Goal: Information Seeking & Learning: Learn about a topic

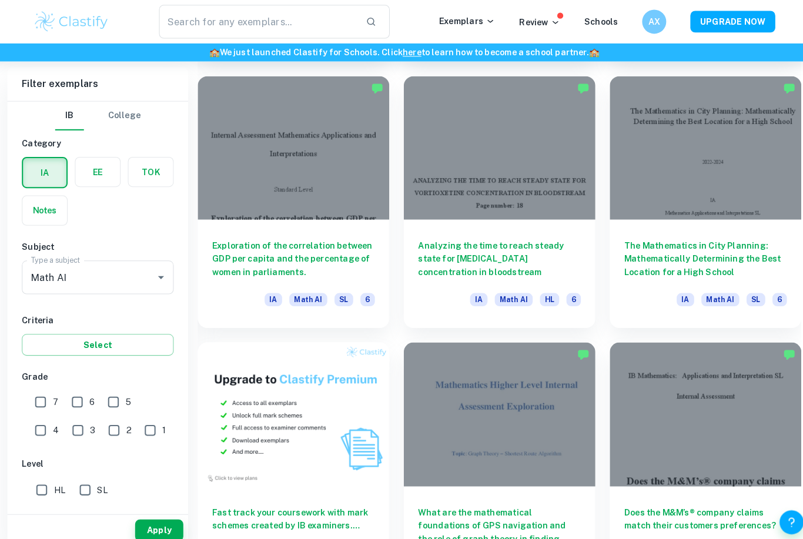
scroll to position [0, 69]
click at [41, 396] on input "7" at bounding box center [47, 393] width 24 height 24
checkbox input "true"
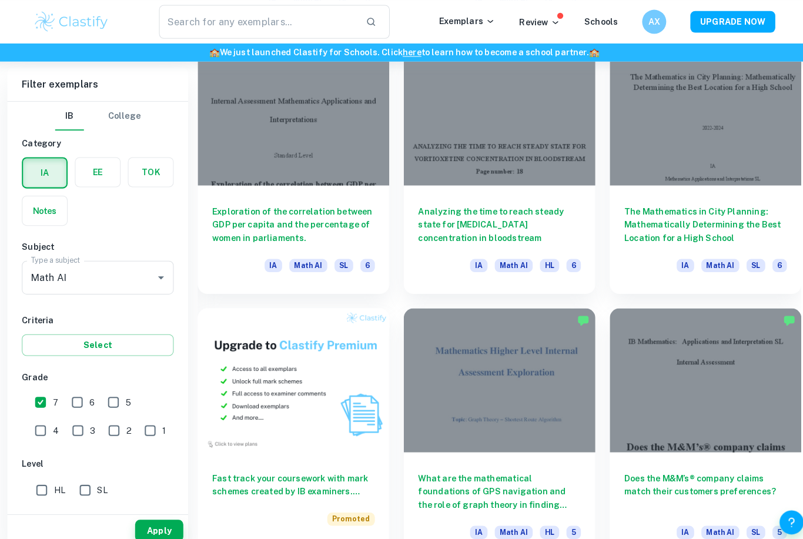
scroll to position [617, 0]
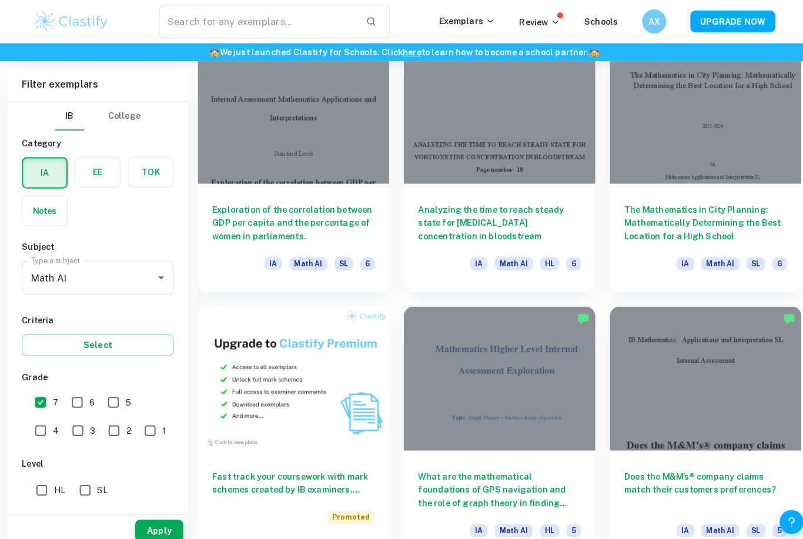
click at [115, 345] on button "Select" at bounding box center [102, 336] width 148 height 21
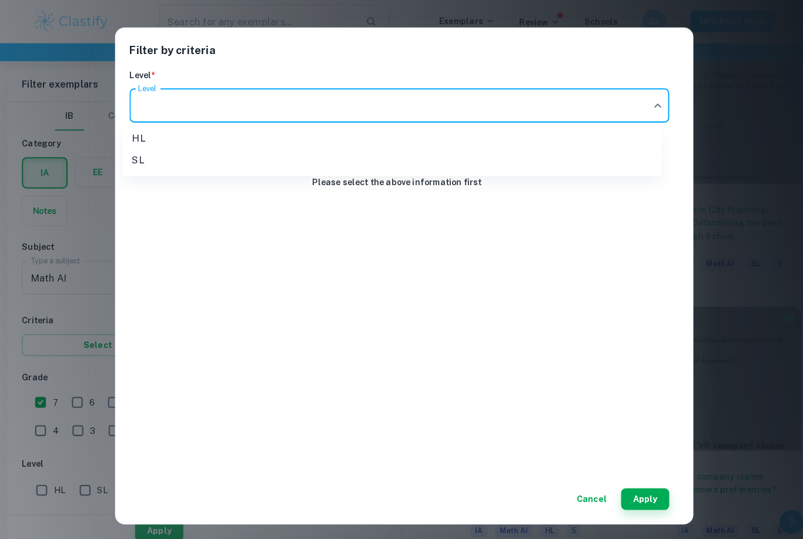
click at [621, 156] on li "SL" at bounding box center [389, 156] width 527 height 21
type input "SL"
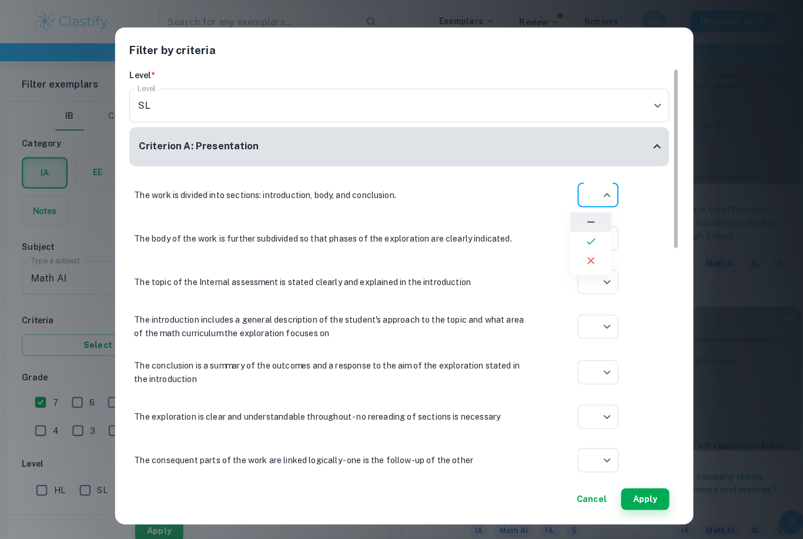
click at [587, 192] on div at bounding box center [401, 269] width 803 height 539
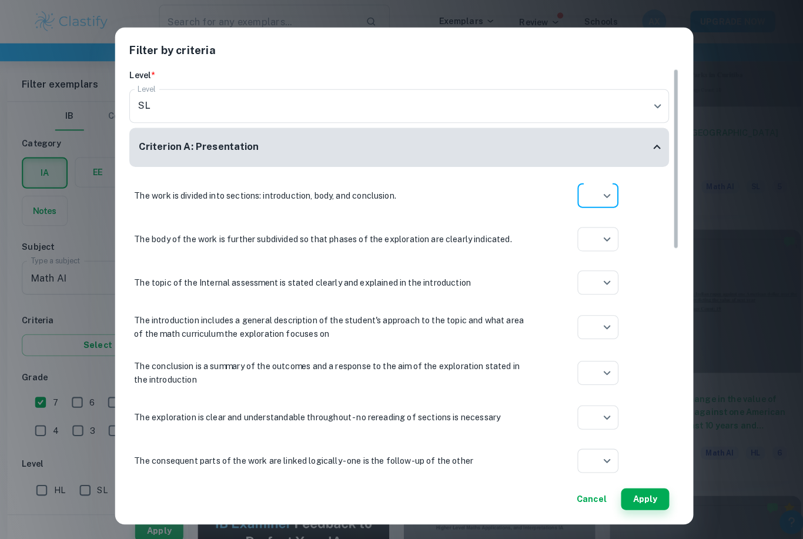
scroll to position [1470, 0]
click at [583, 153] on div "Criterion A: Presentation" at bounding box center [396, 144] width 527 height 38
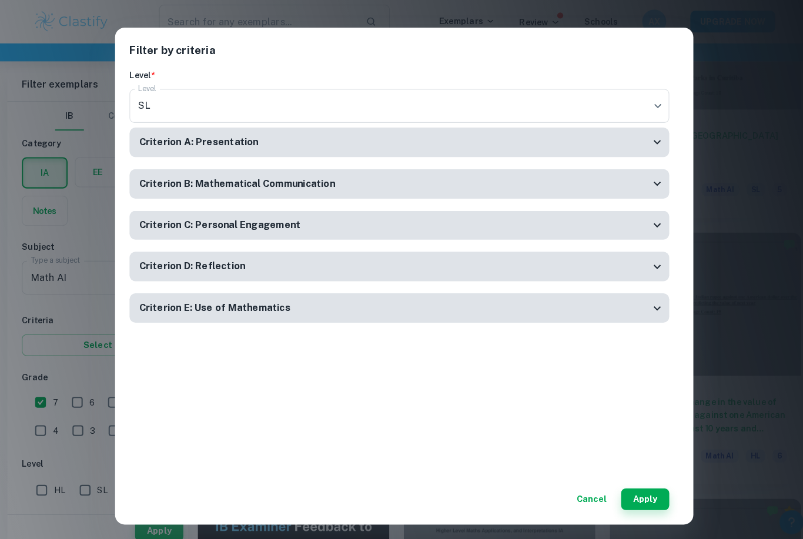
click at [616, 144] on div "Criterion A: Presentation" at bounding box center [392, 139] width 498 height 15
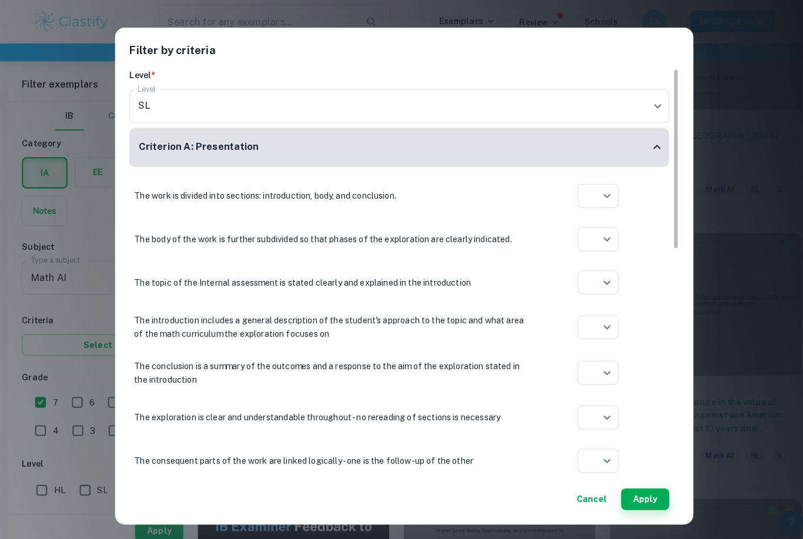
click at [615, 144] on div "Criterion A: Presentation" at bounding box center [392, 143] width 498 height 15
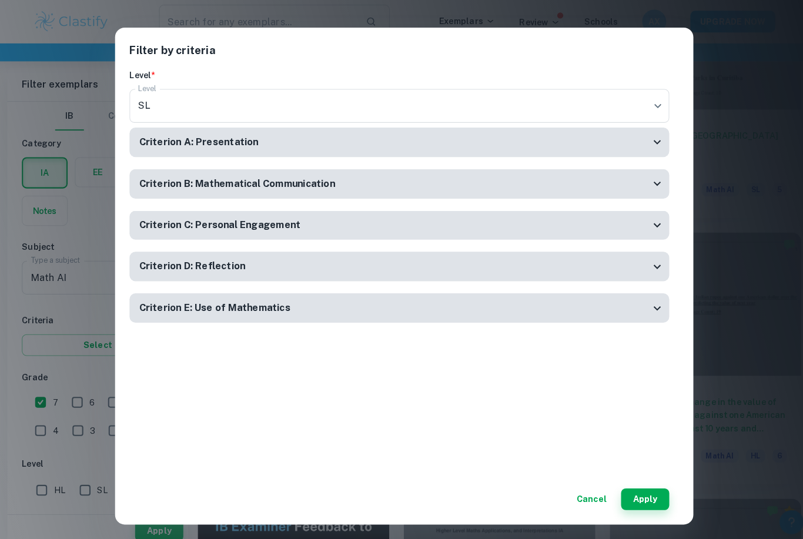
click at [616, 146] on div "Criterion A: Presentation" at bounding box center [392, 139] width 498 height 15
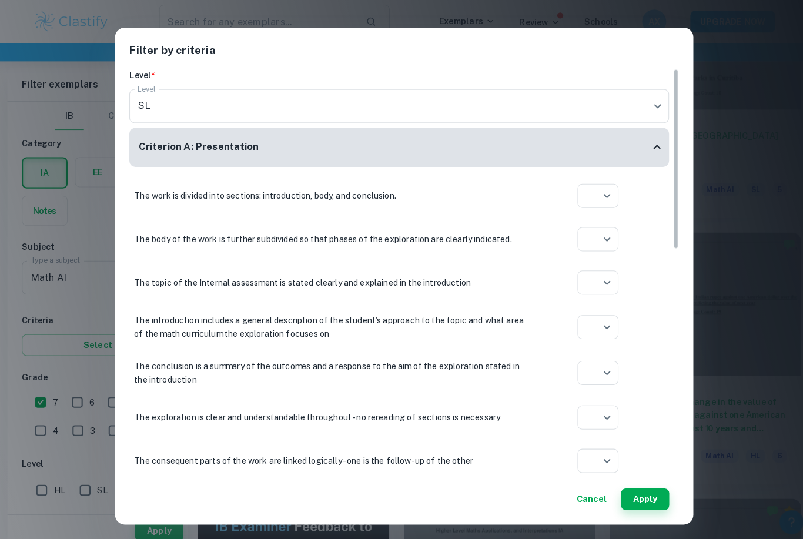
click at [582, 243] on li at bounding box center [584, 236] width 40 height 19
type input "yes"
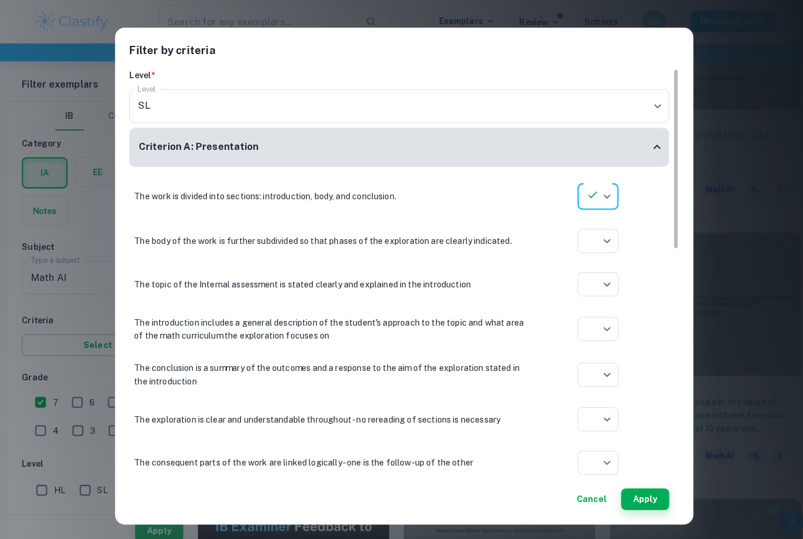
click at [583, 277] on li at bounding box center [584, 280] width 40 height 19
type input "yes"
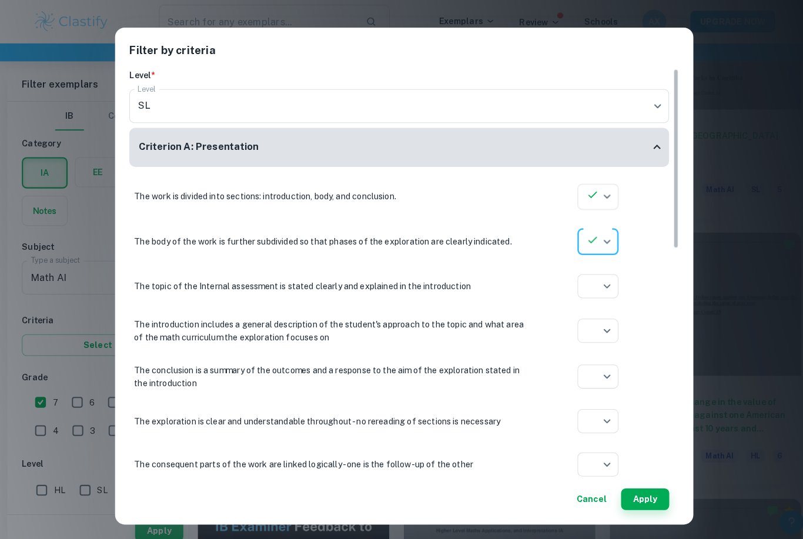
click at [580, 323] on icon at bounding box center [584, 325] width 9 height 6
type input "yes"
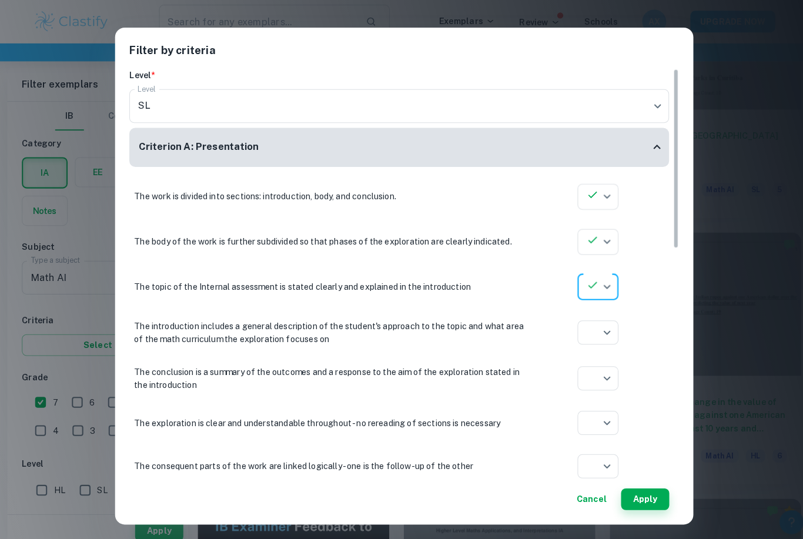
click at [590, 362] on li at bounding box center [584, 369] width 40 height 19
type input "yes"
click at [583, 411] on li at bounding box center [584, 414] width 40 height 19
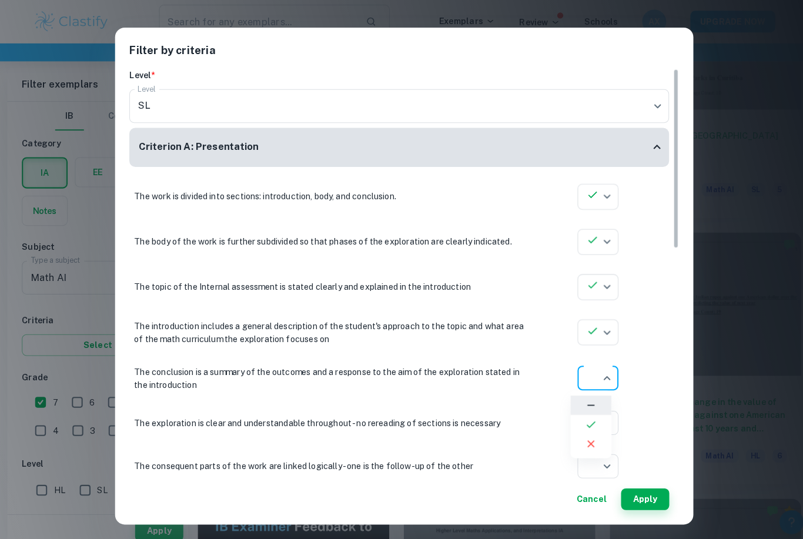
type input "yes"
click at [582, 411] on li at bounding box center [584, 411] width 30 height 11
click at [582, 460] on icon at bounding box center [584, 458] width 12 height 12
type input "yes"
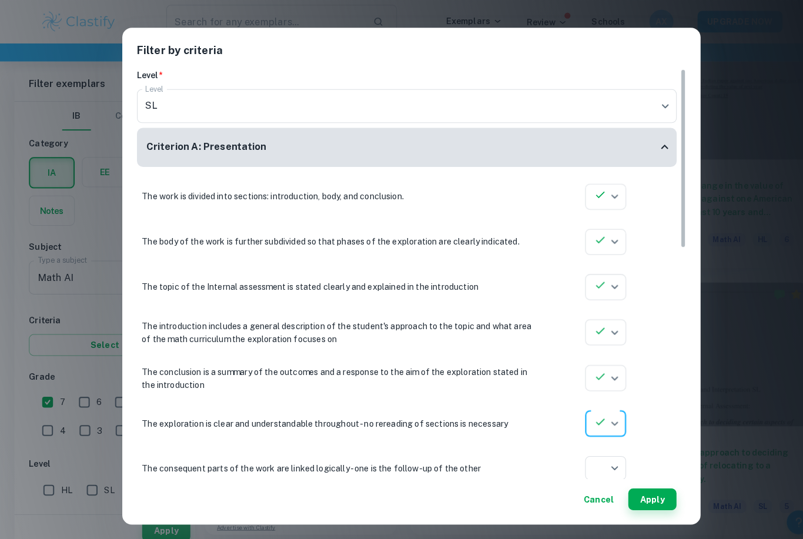
scroll to position [1681, 0]
click at [591, 490] on li at bounding box center [591, 483] width 40 height 19
click at [601, 515] on li at bounding box center [591, 520] width 40 height 19
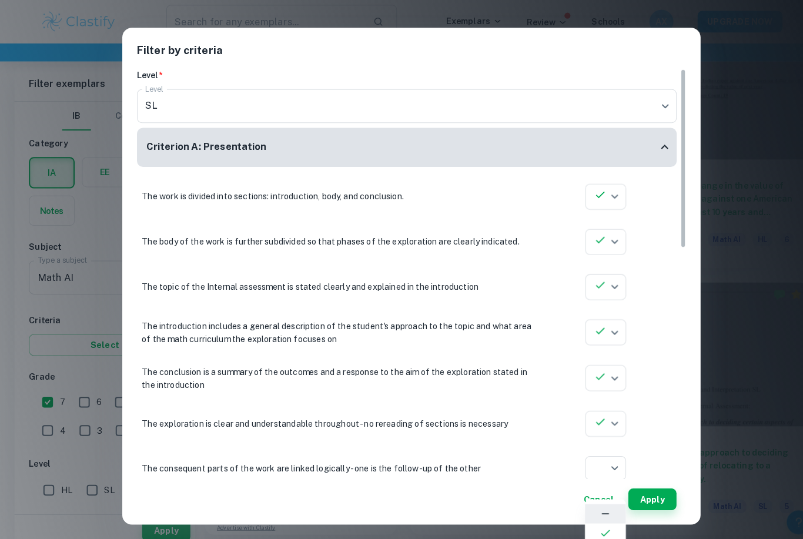
type input "yes"
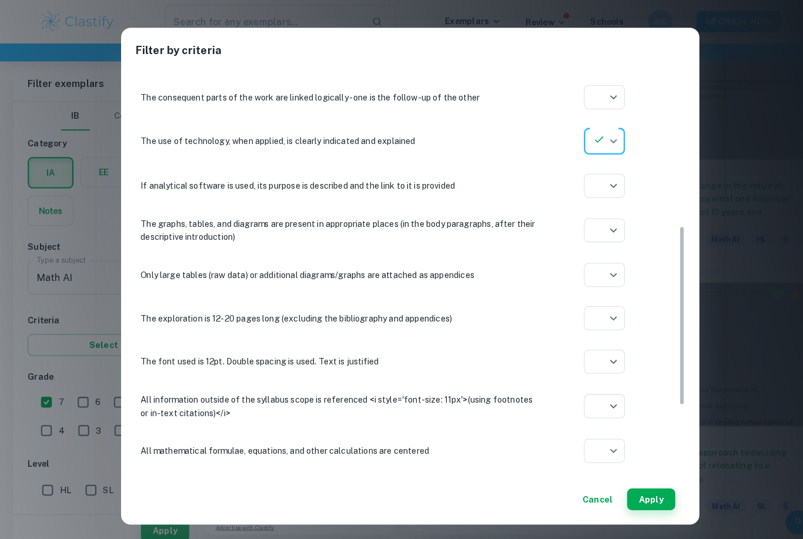
scroll to position [356, 0]
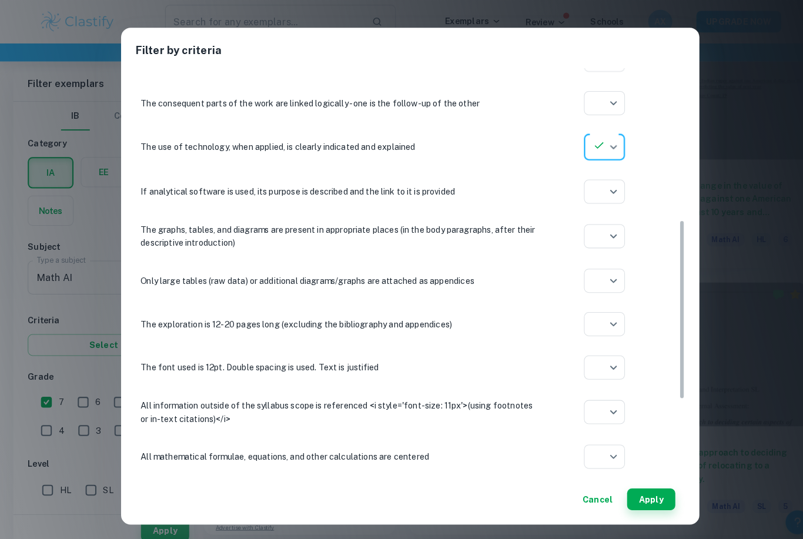
click at [597, 232] on li at bounding box center [590, 232] width 40 height 19
type input "yes"
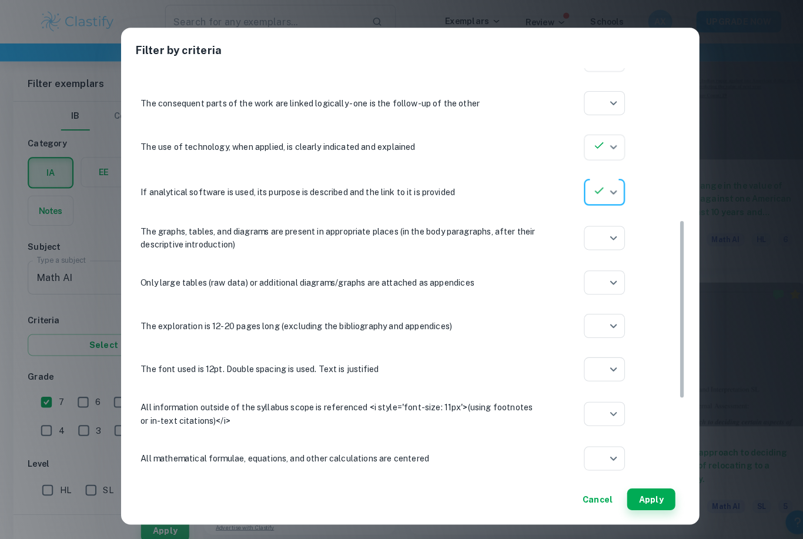
click at [597, 232] on li at bounding box center [590, 228] width 30 height 11
click at [594, 263] on icon at bounding box center [590, 259] width 12 height 12
click at [595, 307] on li at bounding box center [590, 302] width 40 height 19
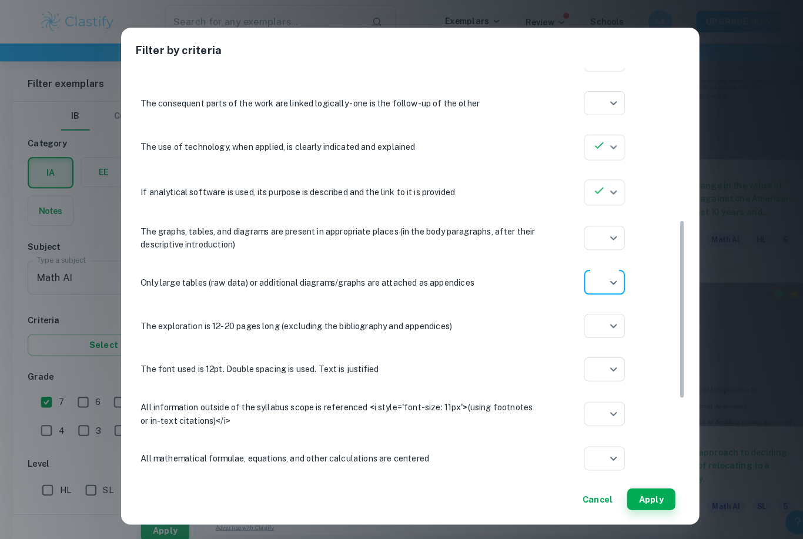
click at [595, 279] on li at bounding box center [590, 277] width 40 height 19
type input "yes"
click at [594, 317] on li at bounding box center [590, 321] width 40 height 19
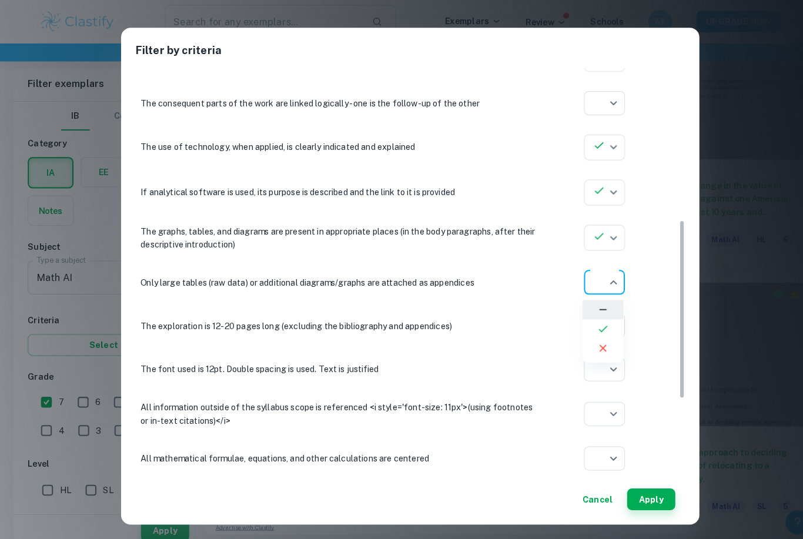
type input "yes"
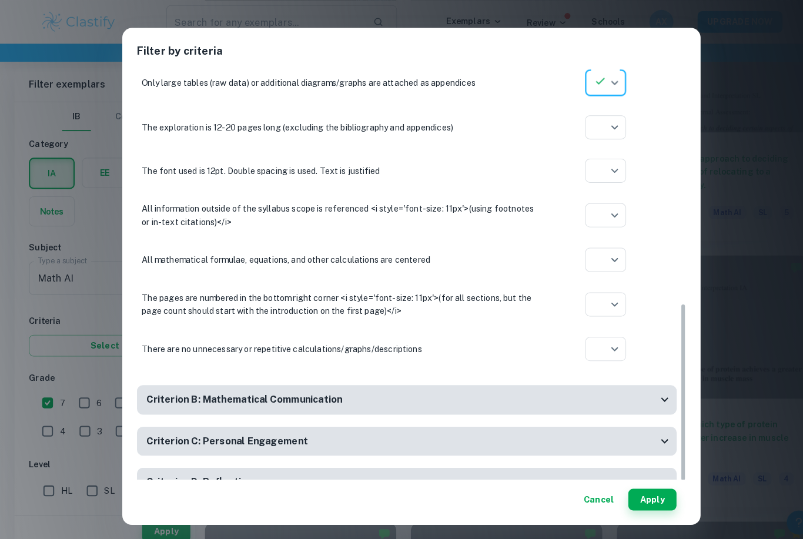
scroll to position [574, 0]
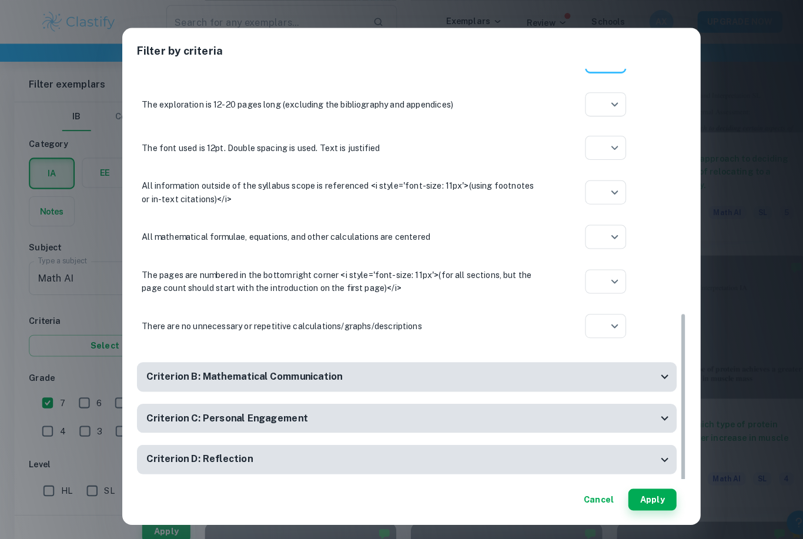
click at [602, 142] on li at bounding box center [591, 147] width 40 height 19
type input "yes"
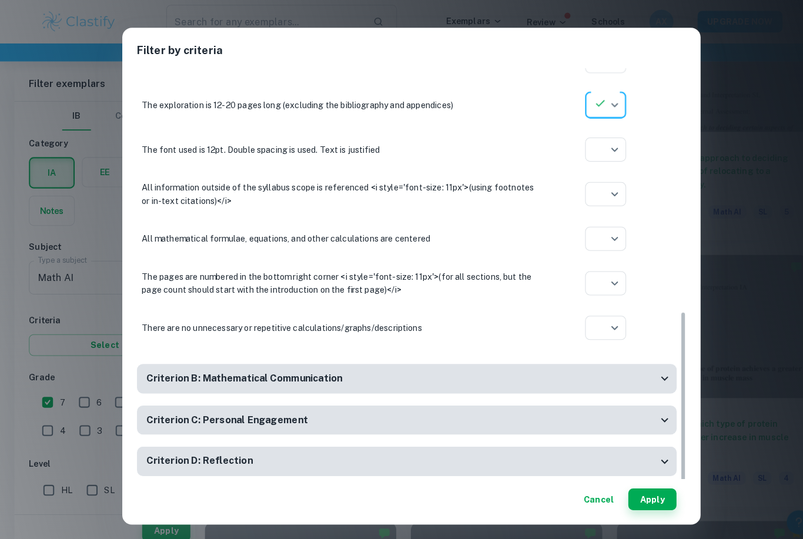
click at [606, 185] on li at bounding box center [591, 191] width 40 height 19
type input "yes"
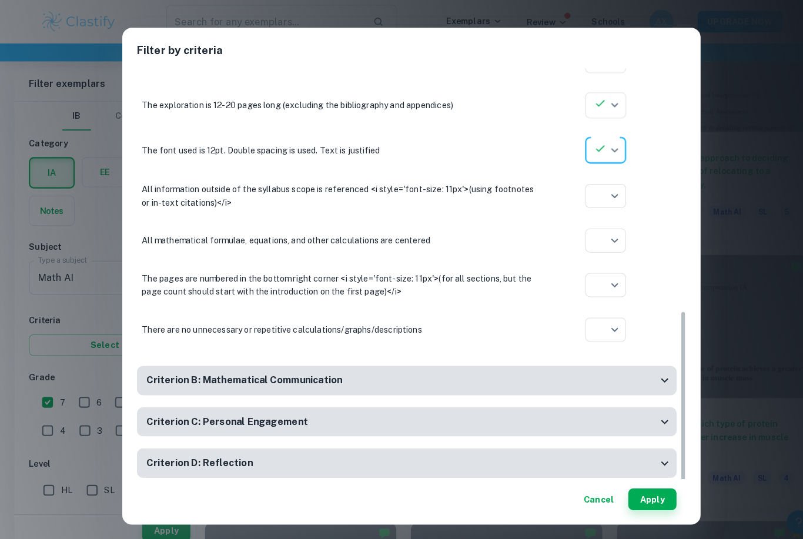
click at [602, 226] on li at bounding box center [591, 217] width 40 height 19
click at [604, 234] on li at bounding box center [591, 236] width 40 height 19
type input "yes"
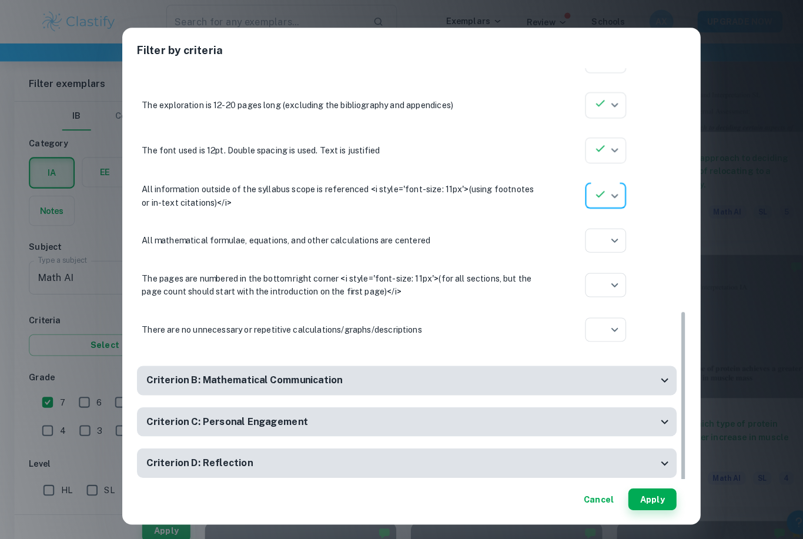
click at [600, 282] on li at bounding box center [591, 279] width 40 height 19
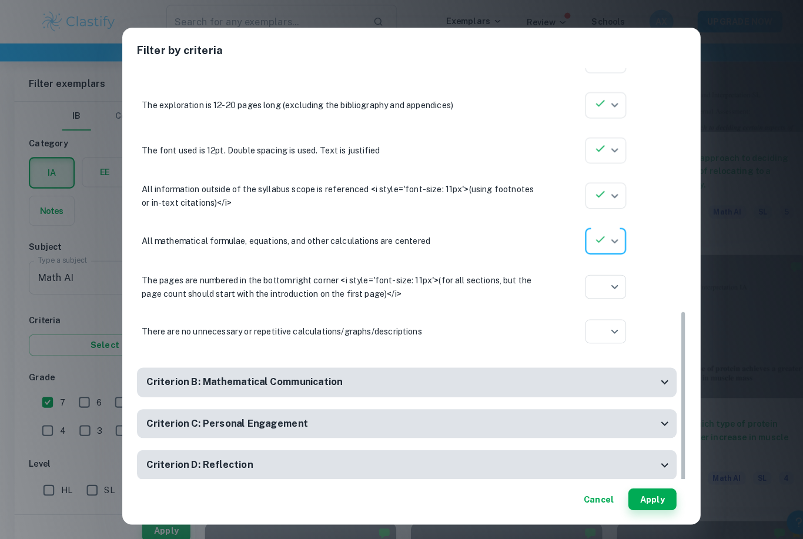
type input "yes"
click at [600, 316] on li at bounding box center [591, 325] width 40 height 19
type input "yes"
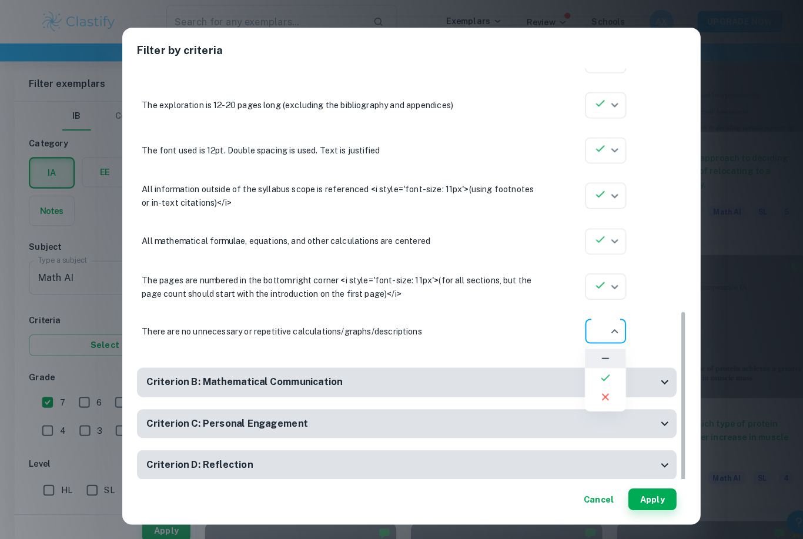
click at [597, 368] on li at bounding box center [591, 368] width 40 height 19
type input "yes"
click at [655, 365] on div "Criterion B: Mathematical Communication" at bounding box center [396, 374] width 527 height 29
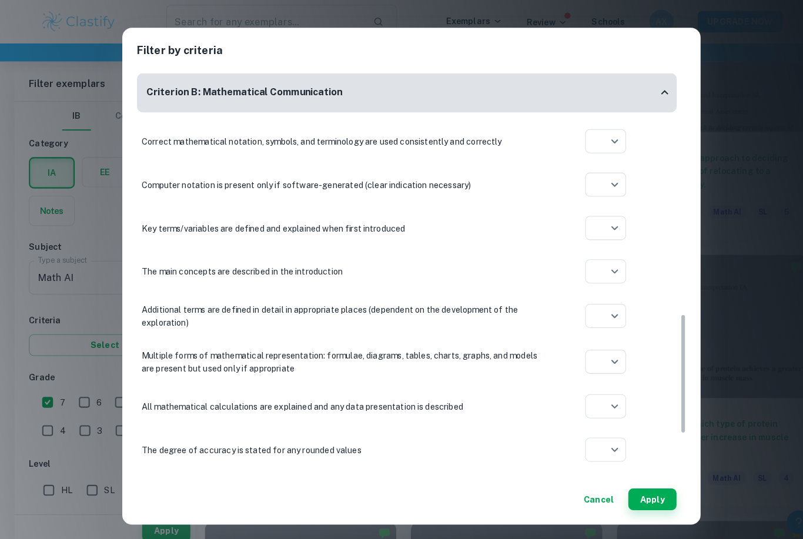
scroll to position [860, 0]
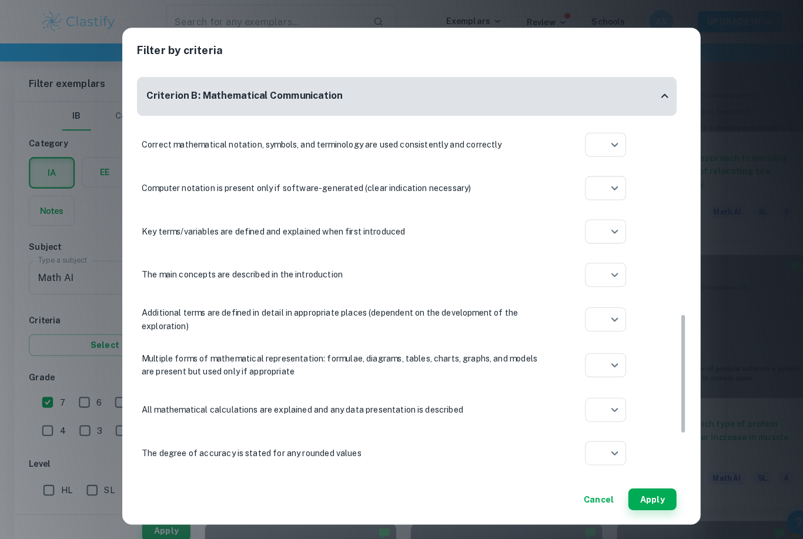
click at [598, 175] on li at bounding box center [591, 167] width 40 height 19
click at [596, 222] on li at bounding box center [591, 228] width 40 height 19
type input "yes"
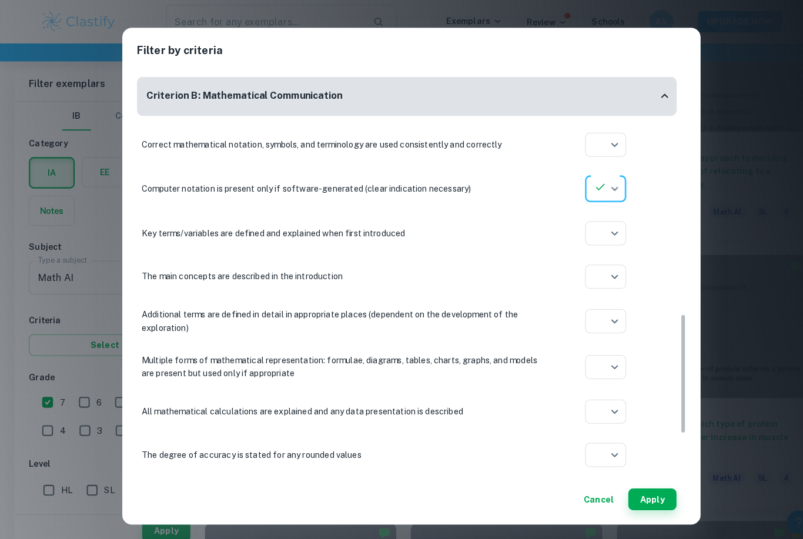
click at [594, 145] on div at bounding box center [401, 269] width 803 height 539
click at [601, 185] on li at bounding box center [591, 185] width 40 height 19
type input "yes"
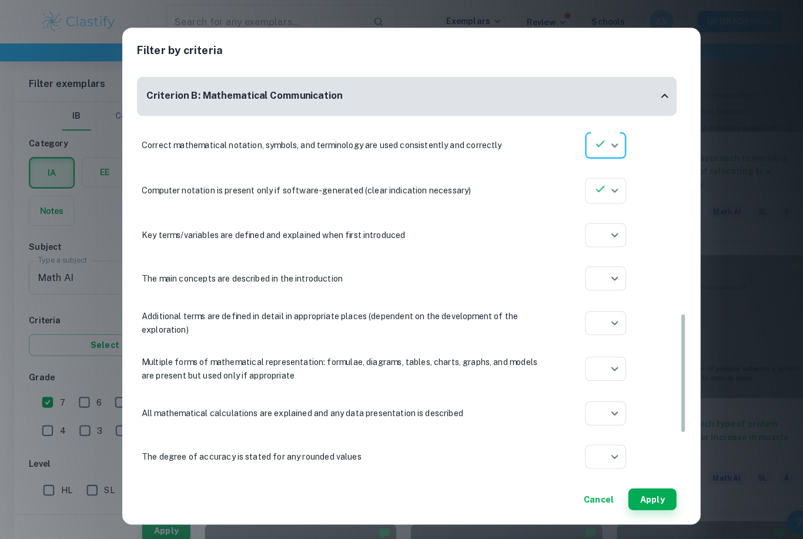
click at [609, 277] on li at bounding box center [591, 273] width 40 height 19
type input "yes"
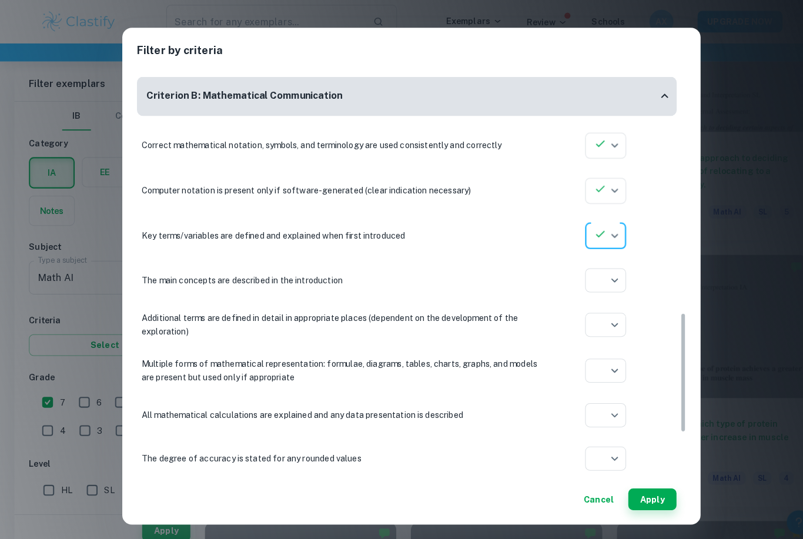
click at [597, 322] on li at bounding box center [591, 318] width 40 height 19
type input "yes"
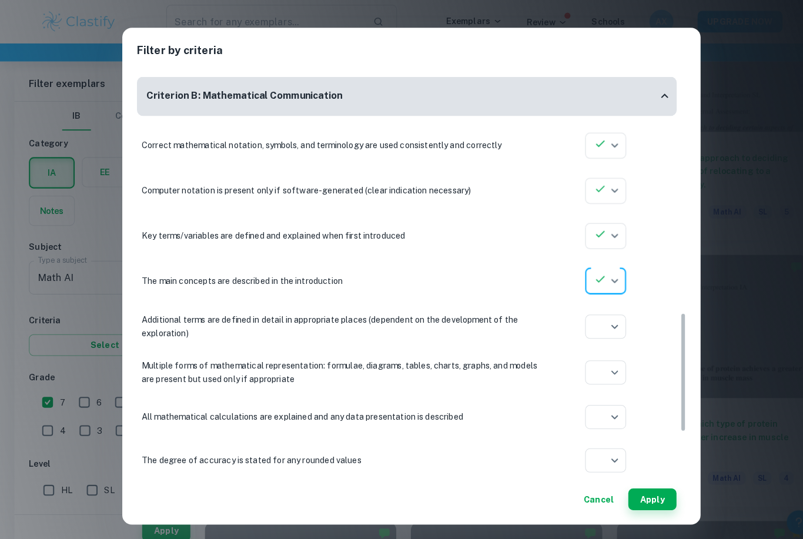
click at [605, 366] on li at bounding box center [591, 363] width 40 height 19
type input "yes"
click at [601, 404] on li at bounding box center [591, 408] width 40 height 19
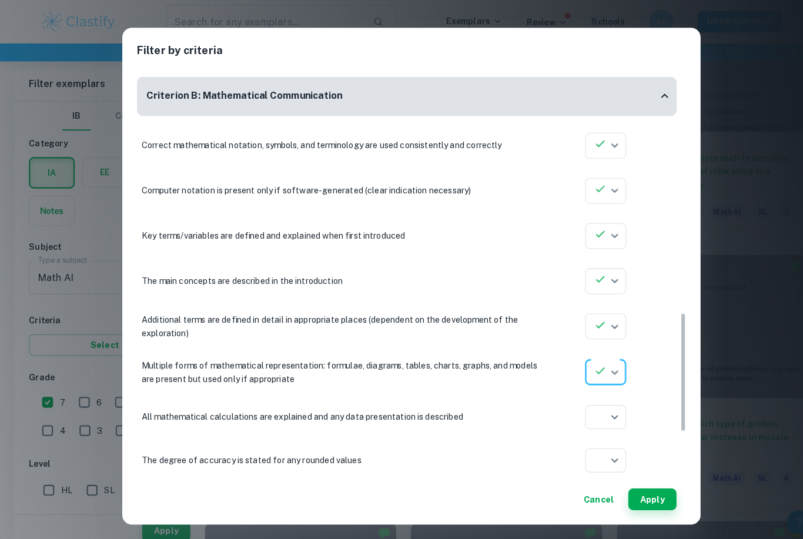
type input "yes"
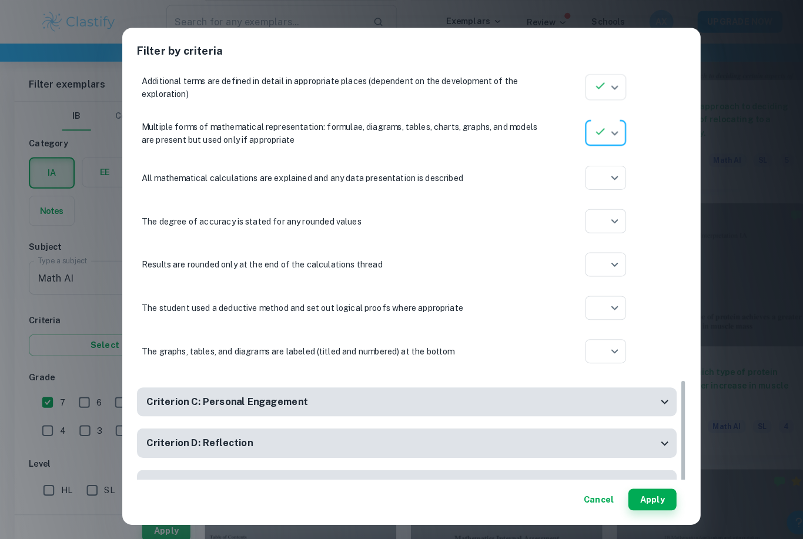
scroll to position [1091, 0]
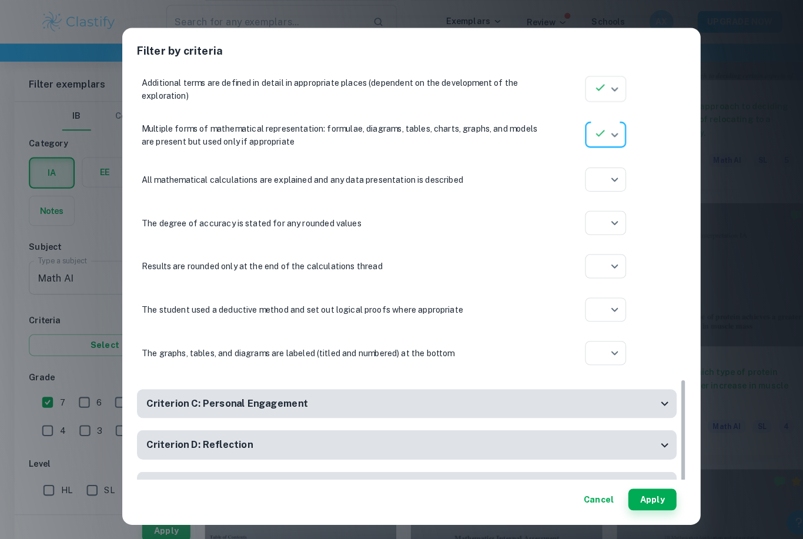
click at [596, 216] on icon at bounding box center [591, 220] width 12 height 12
type input "yes"
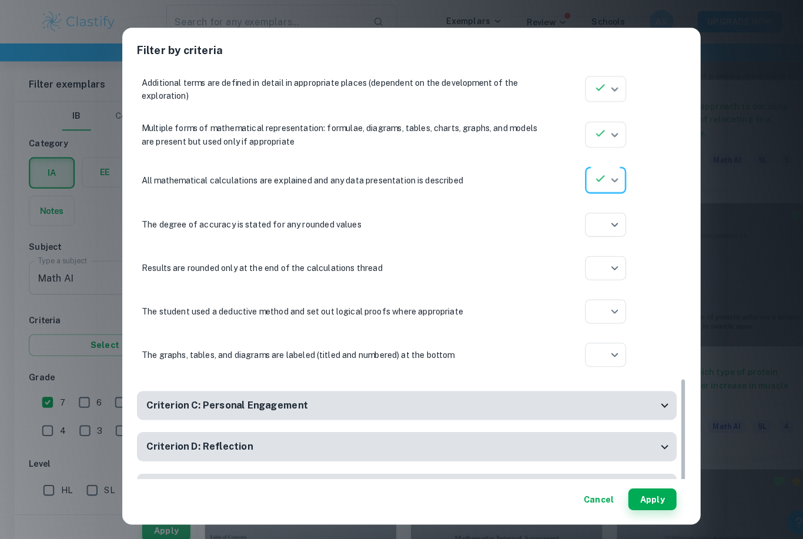
click at [601, 257] on li at bounding box center [591, 264] width 40 height 19
type input "yes"
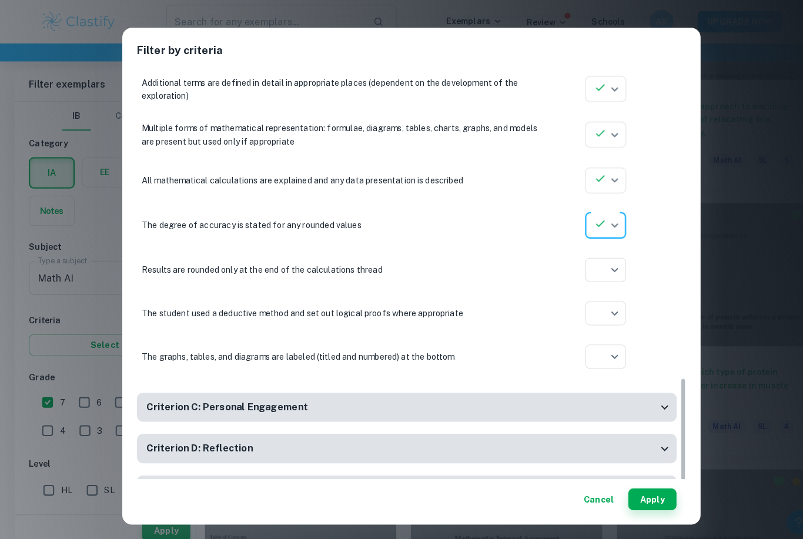
click at [600, 293] on li at bounding box center [591, 289] width 40 height 19
click at [601, 306] on li at bounding box center [591, 308] width 40 height 19
type input "yes"
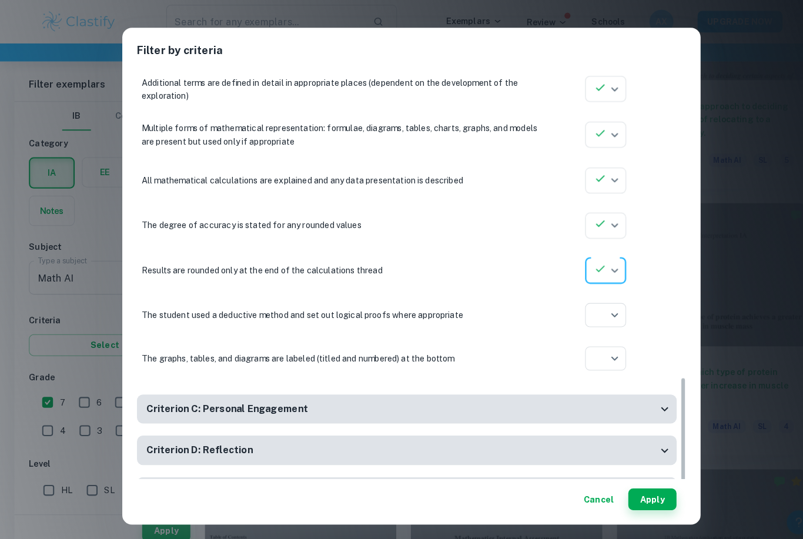
click at [602, 349] on li at bounding box center [591, 352] width 40 height 19
type input "yes"
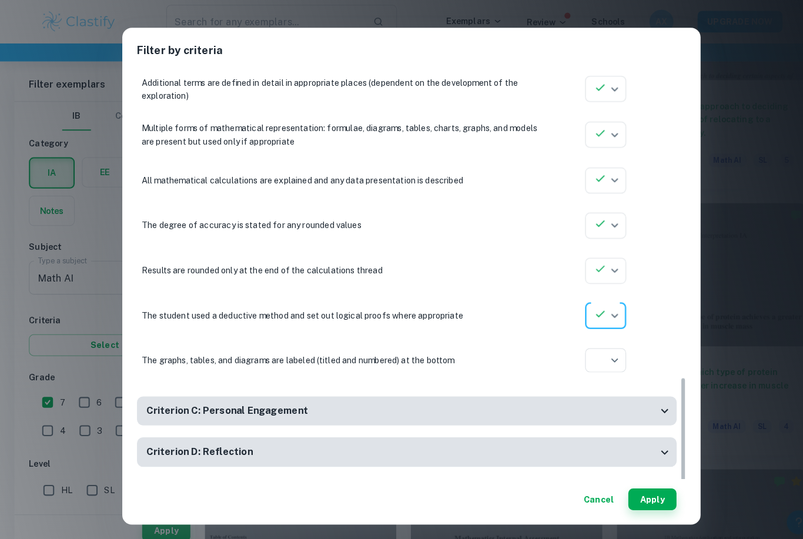
click at [601, 387] on li at bounding box center [591, 396] width 40 height 19
type input "yes"
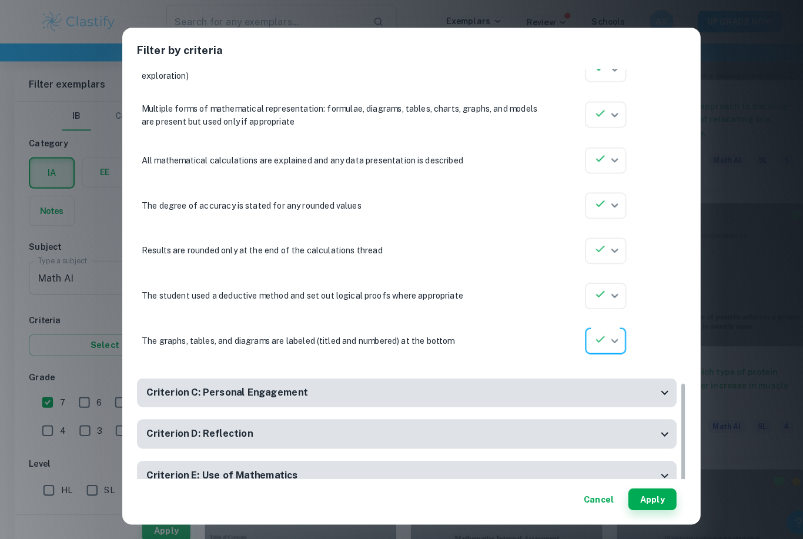
scroll to position [1110, 0]
click at [647, 380] on icon at bounding box center [648, 384] width 14 height 14
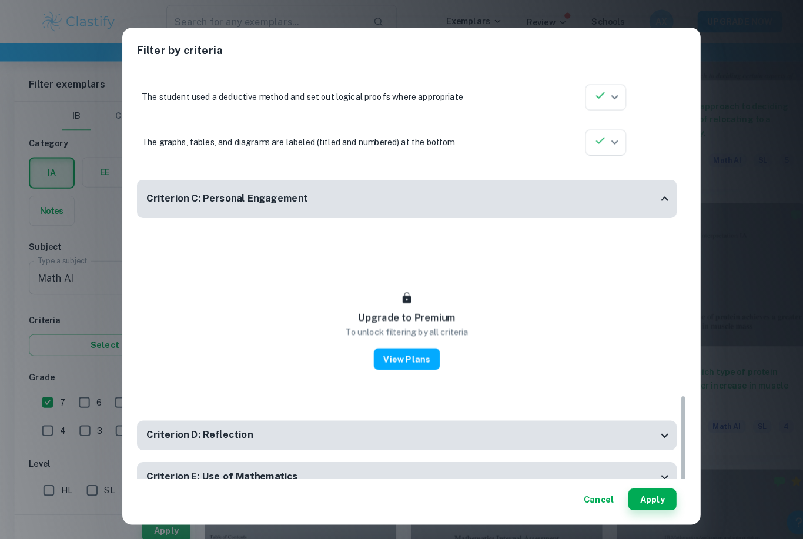
click at [641, 424] on icon at bounding box center [648, 425] width 14 height 14
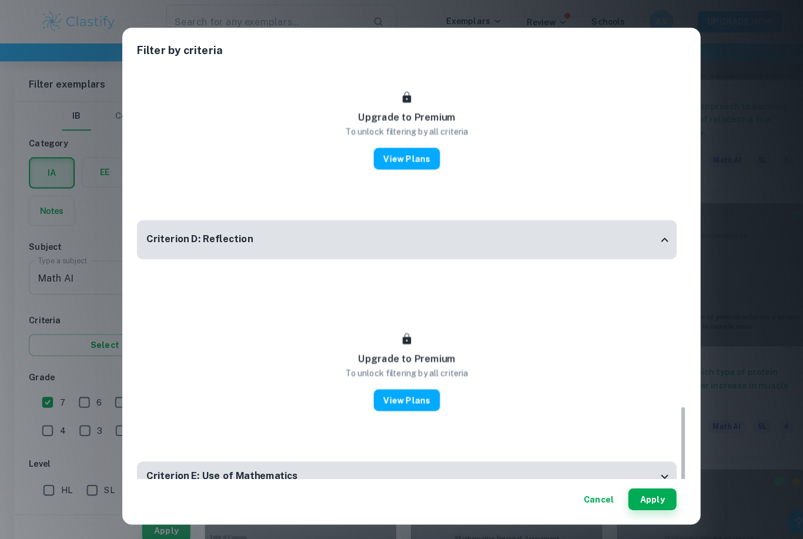
scroll to position [1500, 0]
click at [644, 498] on button "Apply" at bounding box center [636, 487] width 47 height 21
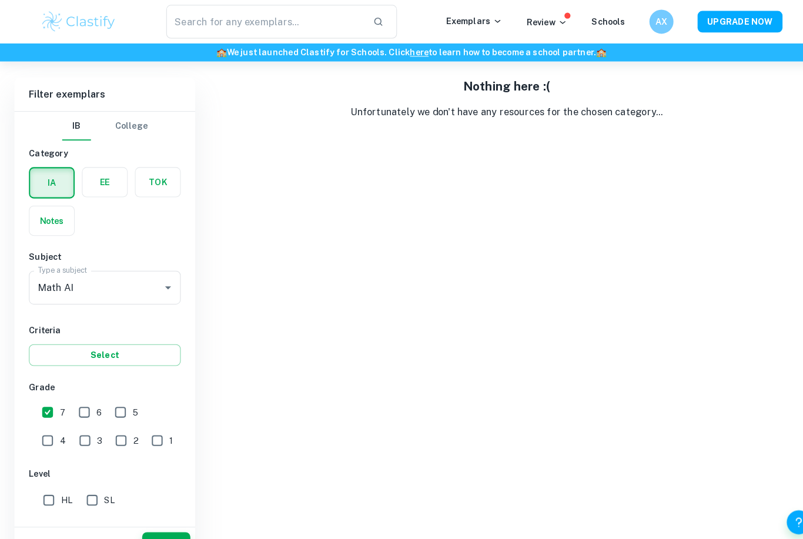
scroll to position [318, 0]
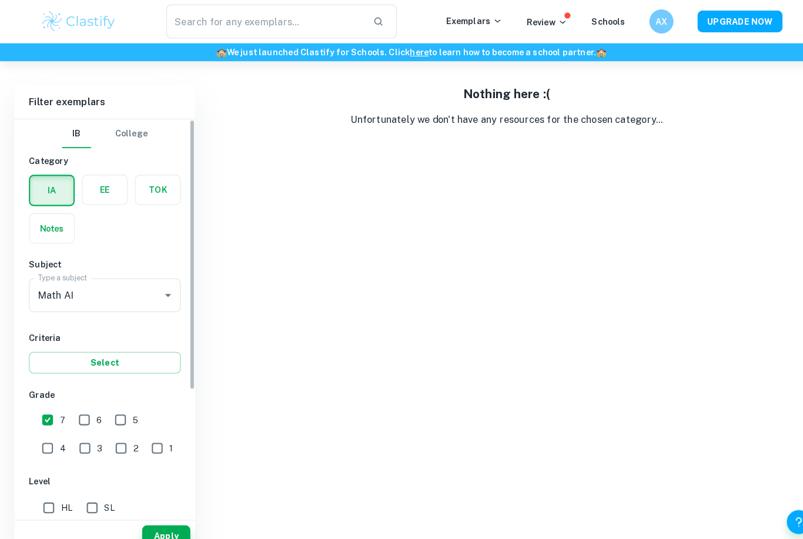
click at [148, 286] on div at bounding box center [155, 288] width 31 height 16
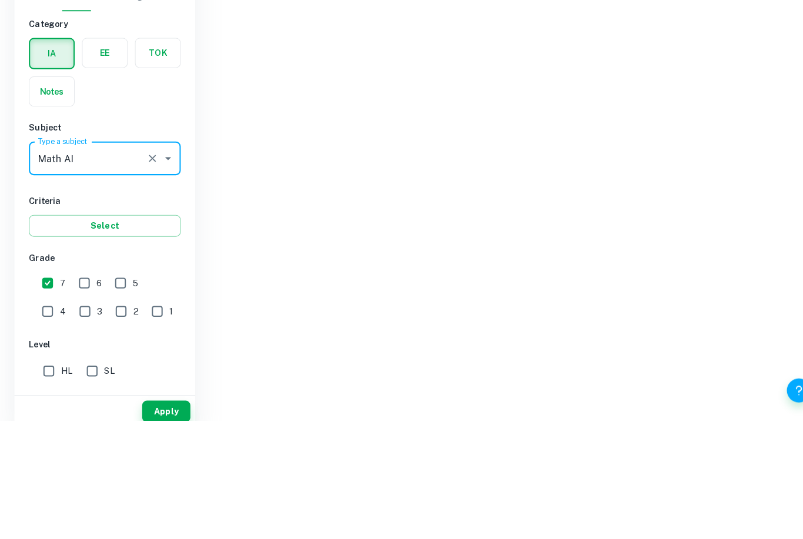
click at [342, 186] on div "Nothing here :( Unfortunately we don't have any resources for the chosen catego…" at bounding box center [494, 311] width 589 height 467
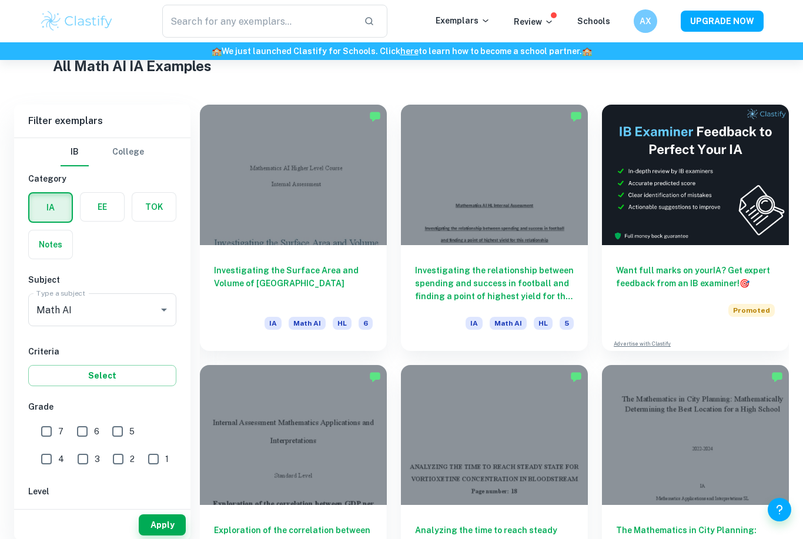
scroll to position [330, 0]
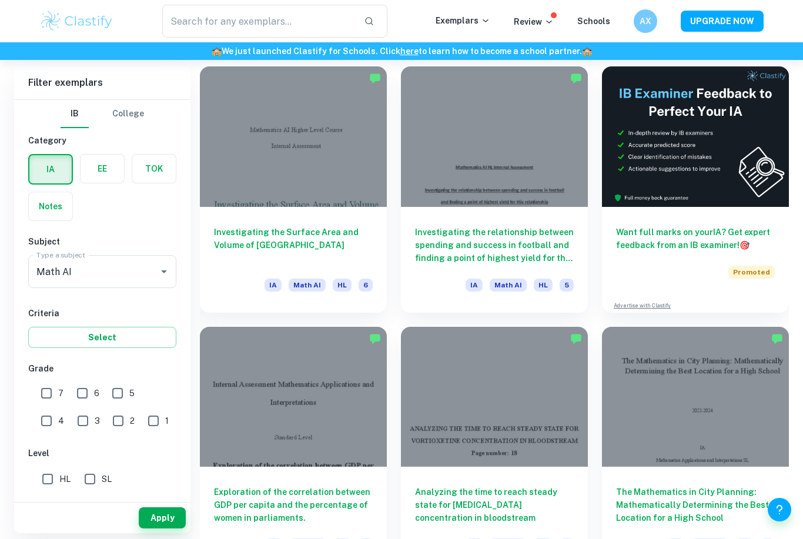
click at [53, 341] on button "Select" at bounding box center [102, 337] width 148 height 21
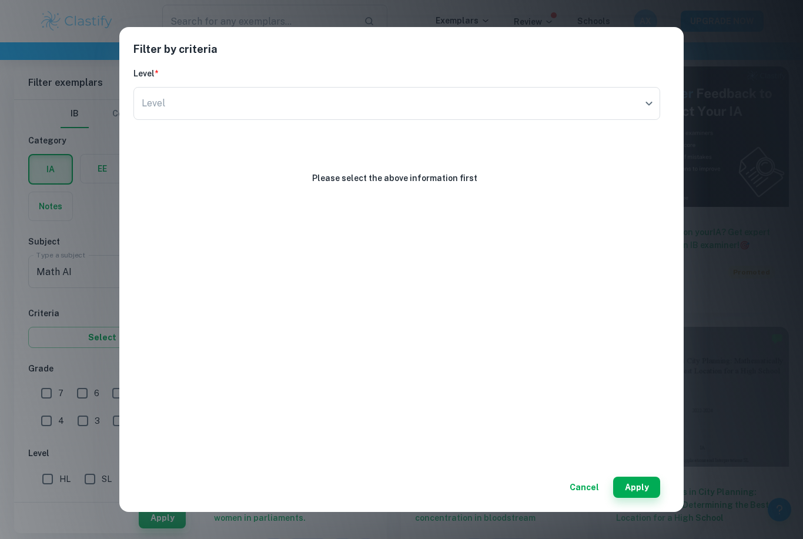
click at [722, 403] on div "Filter by criteria Level * Level ​ Level Please select the above information fi…" at bounding box center [401, 269] width 803 height 539
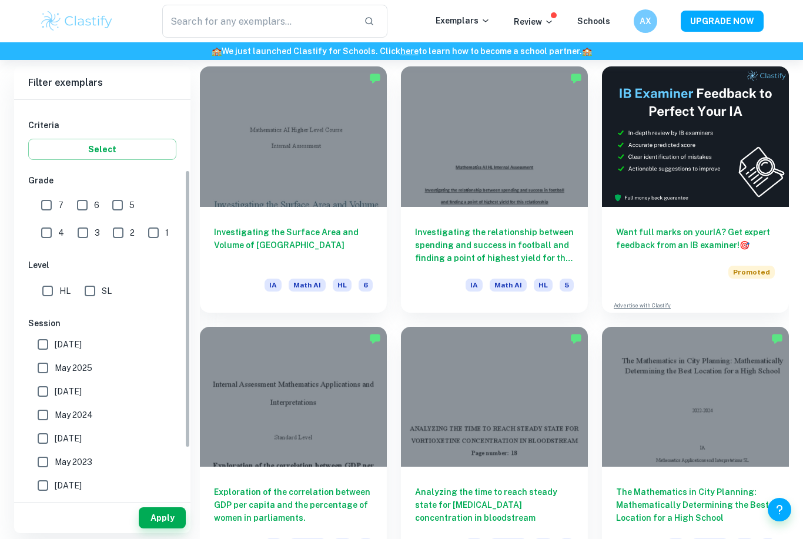
scroll to position [238, 0]
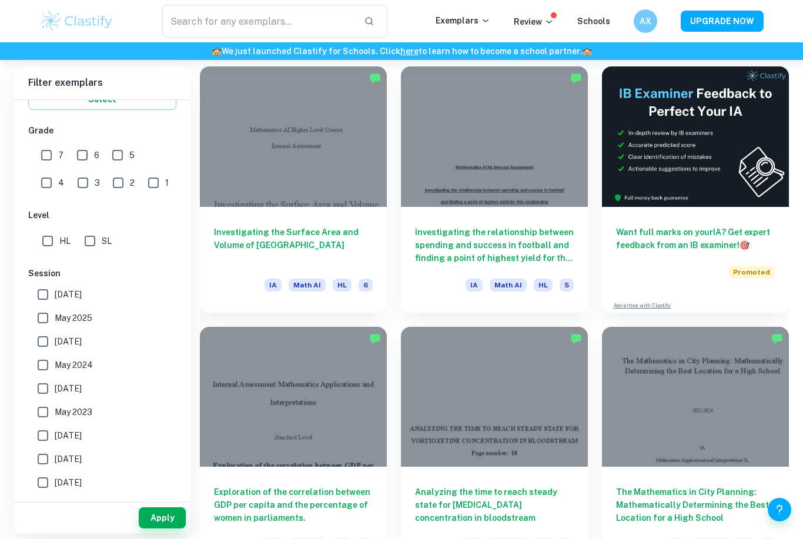
click at [58, 245] on input "HL" at bounding box center [48, 241] width 24 height 24
checkbox input "true"
click at [41, 164] on input "7" at bounding box center [47, 155] width 24 height 24
checkbox input "true"
click at [155, 528] on button "Apply" at bounding box center [162, 517] width 47 height 21
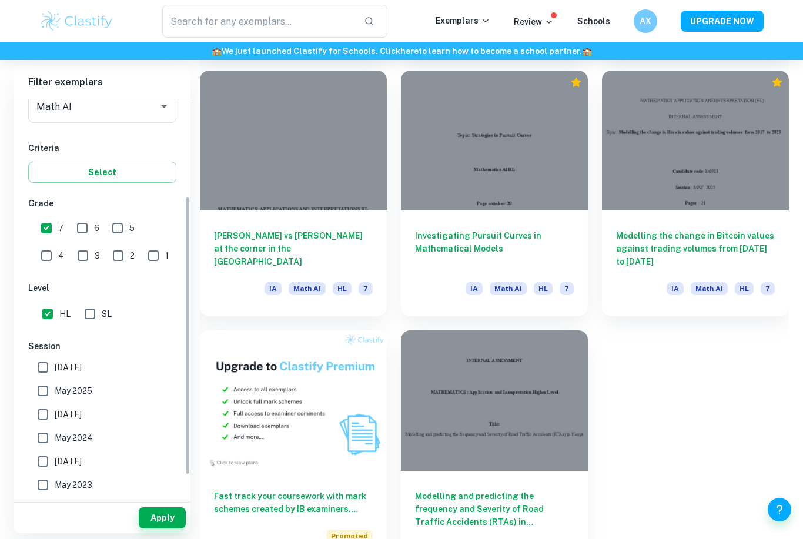
scroll to position [149, 0]
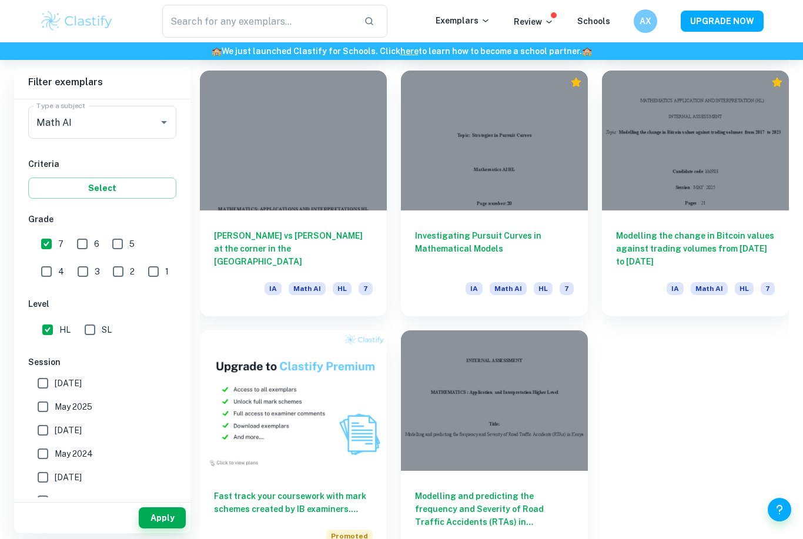
click at [42, 187] on button "Select" at bounding box center [102, 188] width 148 height 21
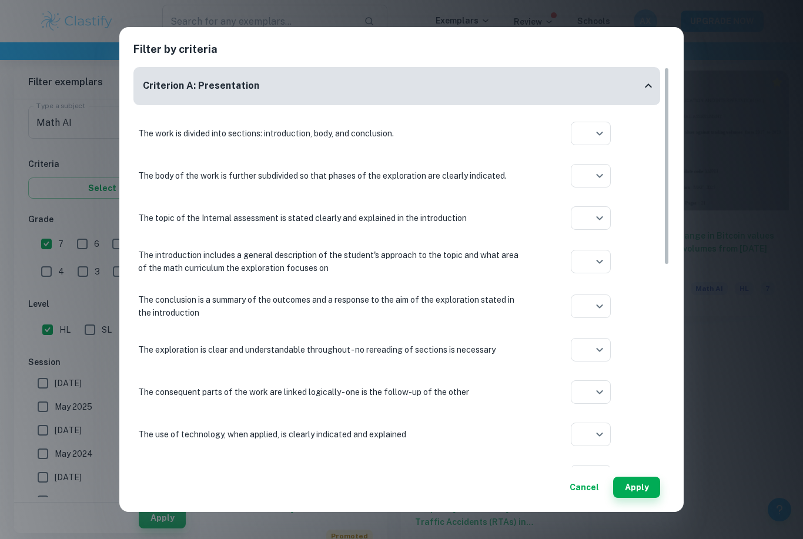
click at [25, 180] on div "Filter by criteria Criterion A: Presentation The work is divided into sections:…" at bounding box center [401, 269] width 803 height 539
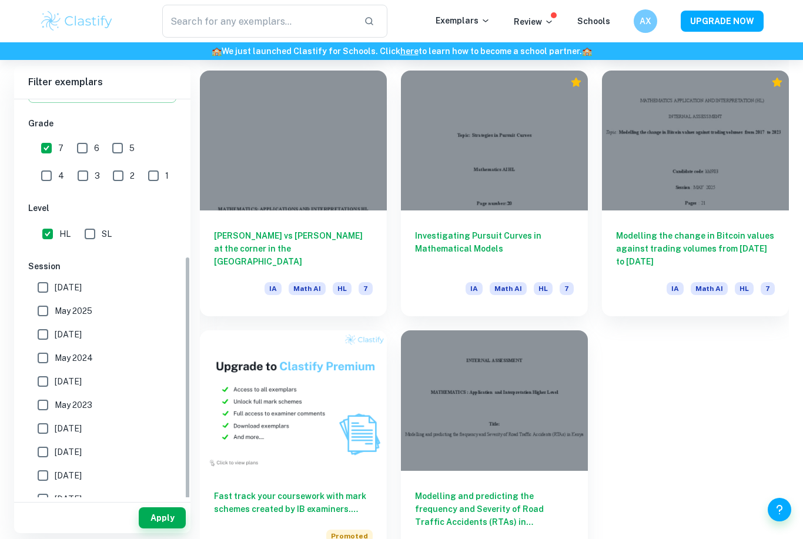
click at [41, 280] on input "[DATE]" at bounding box center [43, 288] width 24 height 24
checkbox input "true"
click at [45, 313] on input "May 2025" at bounding box center [43, 312] width 24 height 24
checkbox input "true"
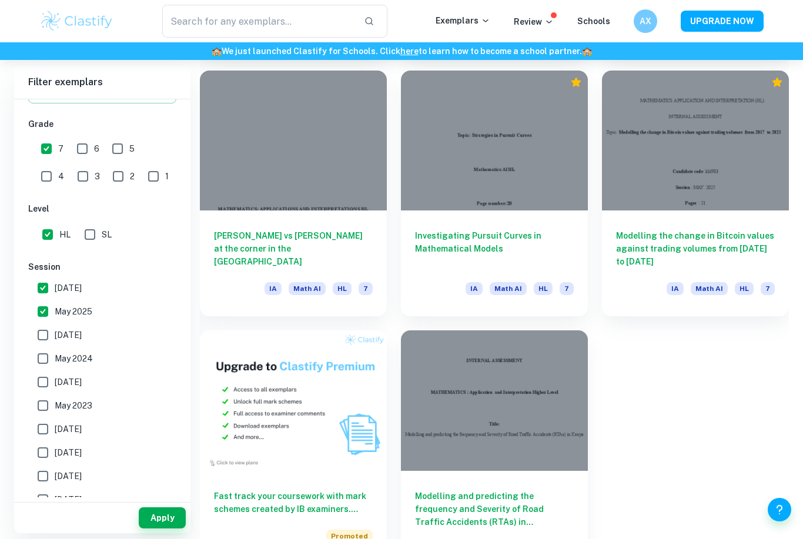
click at [38, 336] on input "[DATE]" at bounding box center [43, 335] width 24 height 24
click at [38, 335] on input "[DATE]" at bounding box center [43, 335] width 24 height 24
checkbox input "false"
click at [39, 357] on input "May 2024" at bounding box center [43, 359] width 24 height 24
click at [38, 356] on input "May 2024" at bounding box center [43, 359] width 24 height 24
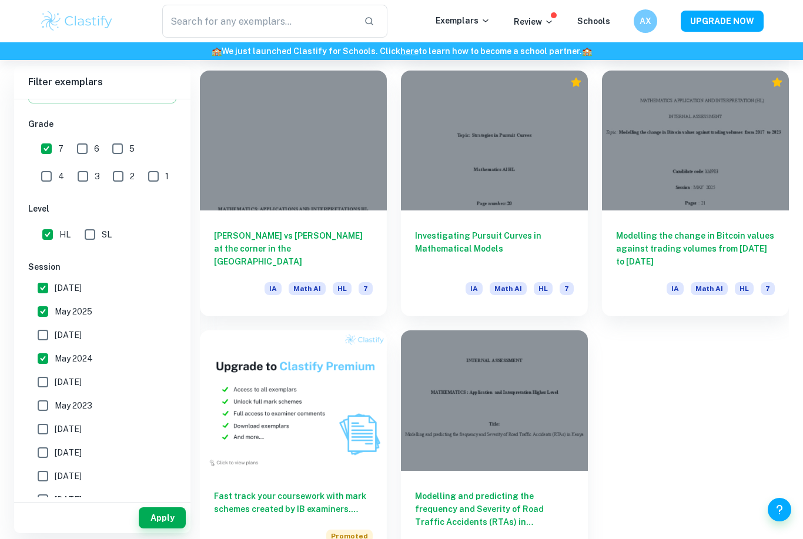
checkbox input "false"
click at [43, 376] on input "[DATE]" at bounding box center [43, 382] width 24 height 24
checkbox input "true"
click at [41, 349] on input "May 2024" at bounding box center [43, 359] width 24 height 24
checkbox input "true"
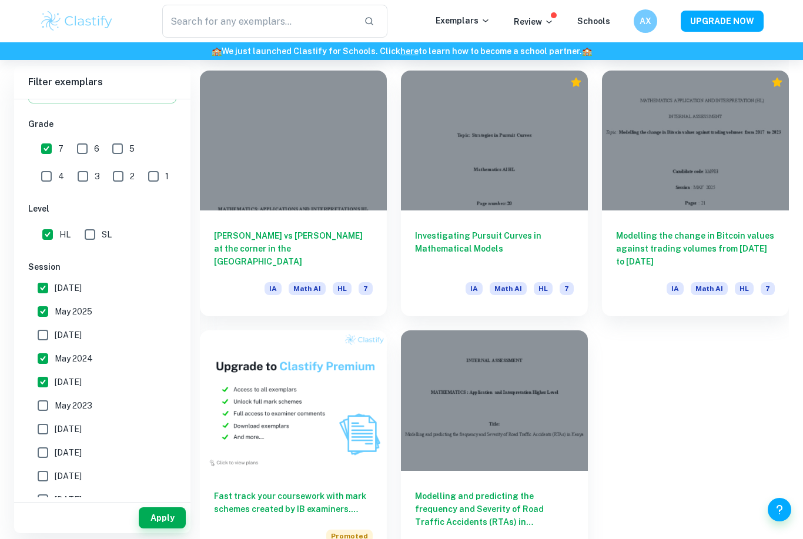
click at [42, 330] on input "[DATE]" at bounding box center [43, 335] width 24 height 24
checkbox input "true"
click at [45, 388] on input "[DATE]" at bounding box center [43, 382] width 24 height 24
click at [40, 387] on input "[DATE]" at bounding box center [43, 382] width 24 height 24
checkbox input "true"
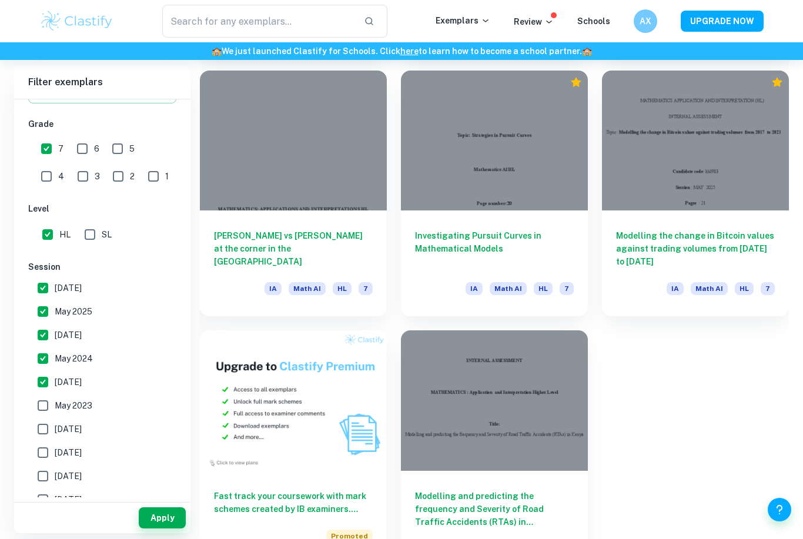
click at [38, 397] on input "May 2023" at bounding box center [43, 406] width 24 height 24
checkbox input "true"
click at [158, 528] on button "Apply" at bounding box center [162, 517] width 47 height 21
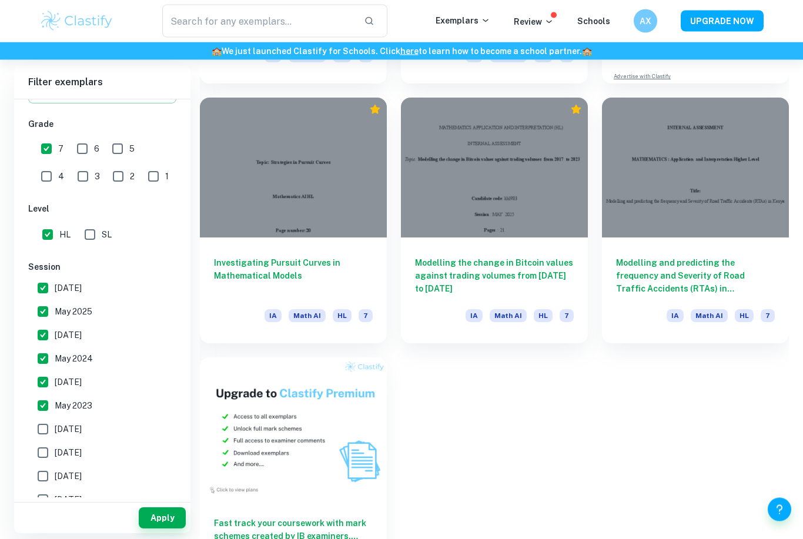
scroll to position [566, 0]
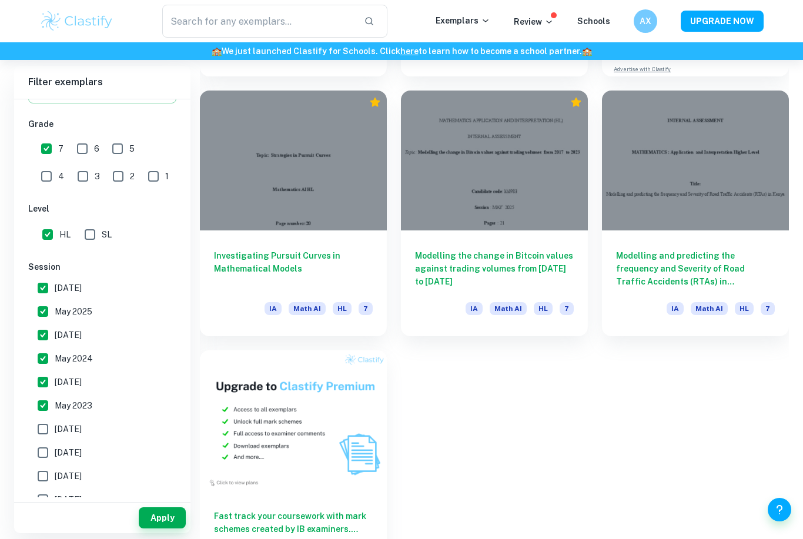
click at [764, 237] on div "Modelling and predicting the frequency and Severity of Road Traffic Accidents (…" at bounding box center [695, 283] width 187 height 106
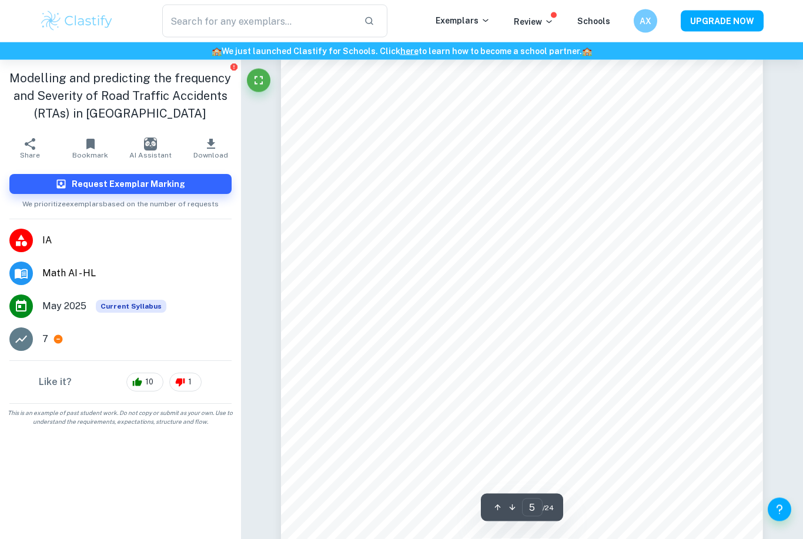
scroll to position [2798, 0]
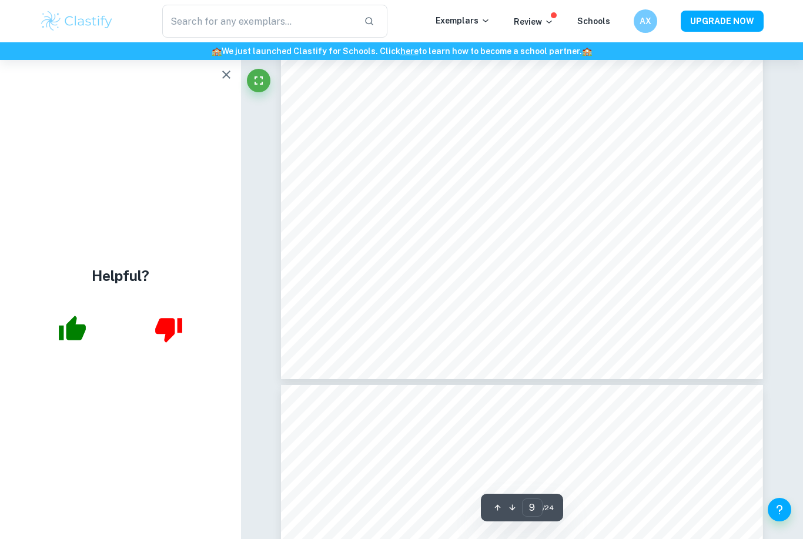
click at [236, 78] on button "button" at bounding box center [227, 75] width 24 height 24
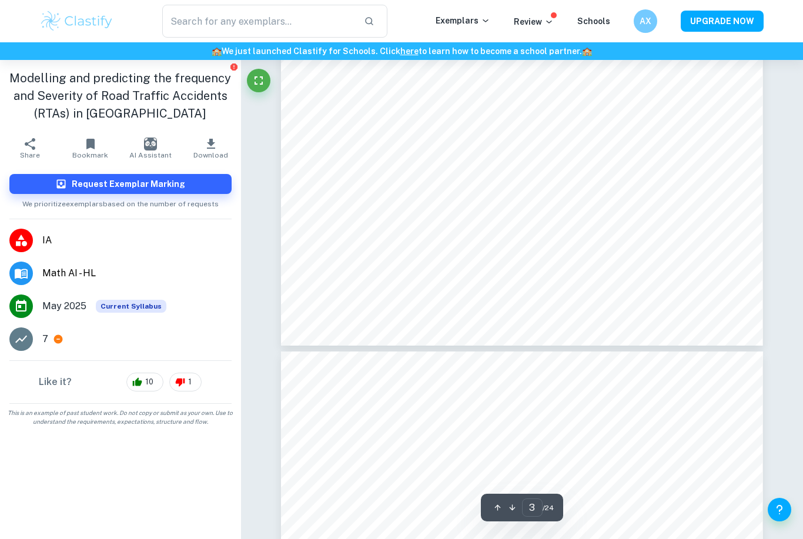
scroll to position [0, 0]
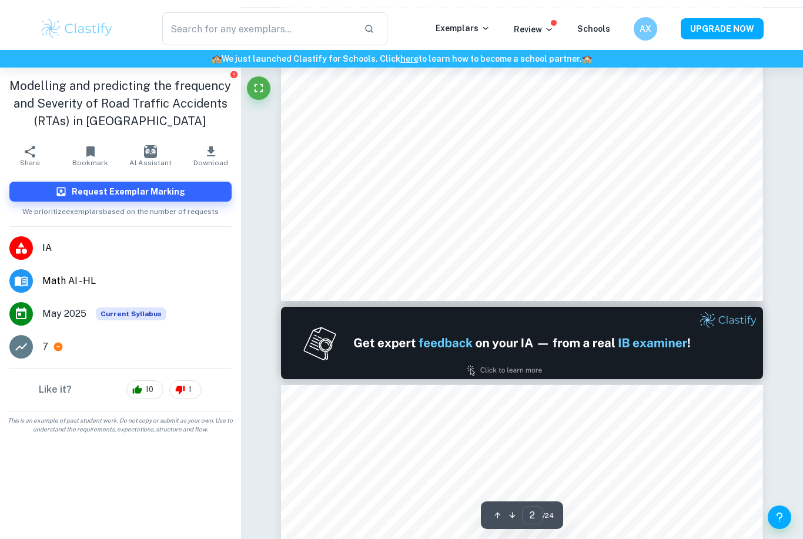
type input "1"
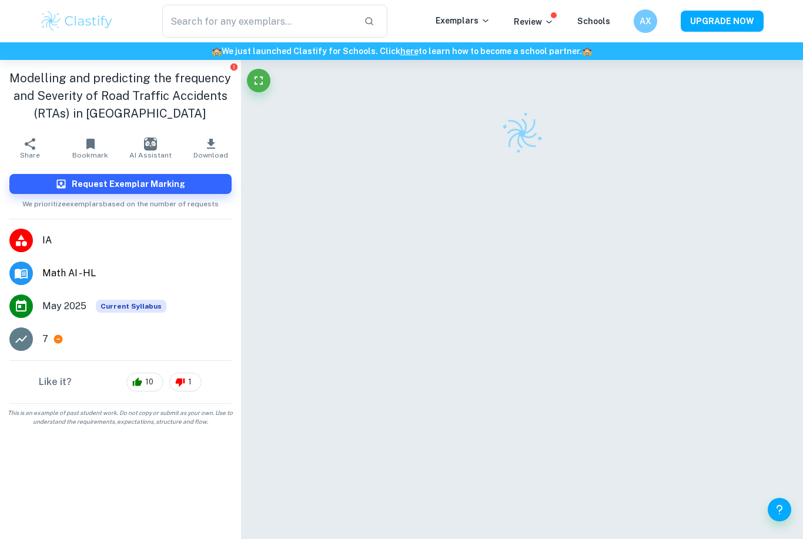
click at [32, 189] on button "Request Exemplar Marking" at bounding box center [120, 184] width 222 height 20
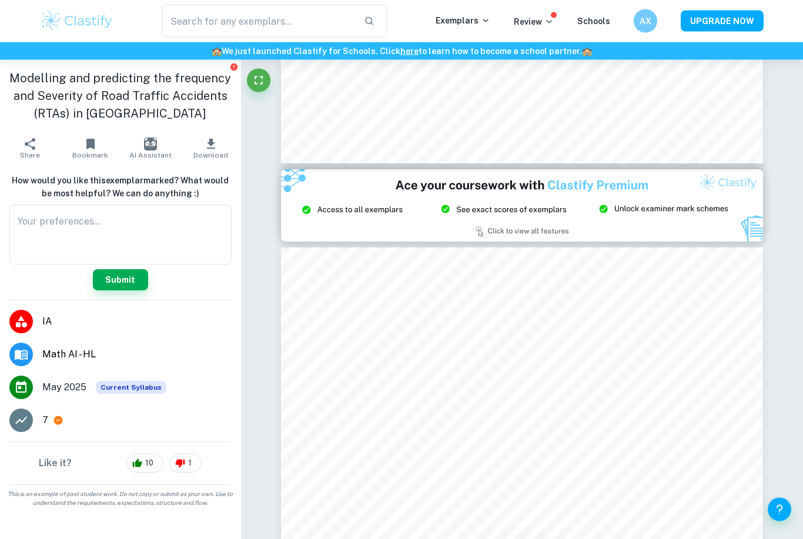
scroll to position [1238, 0]
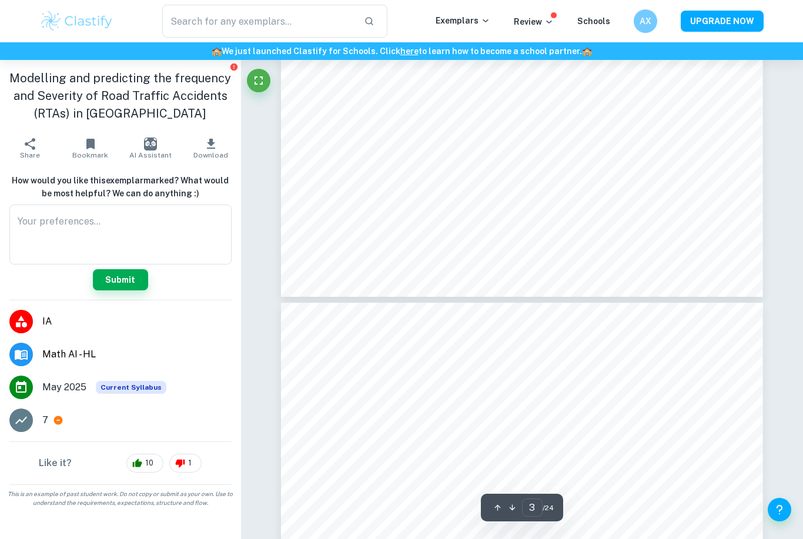
type input "4"
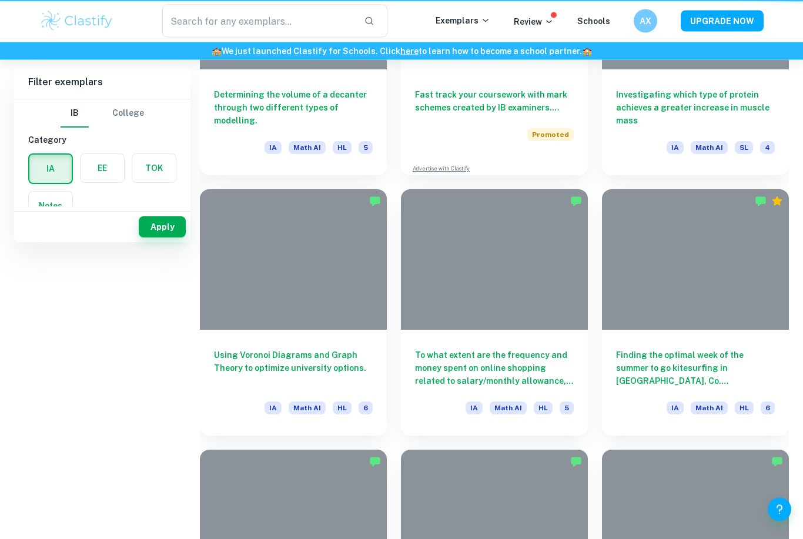
scroll to position [566, 0]
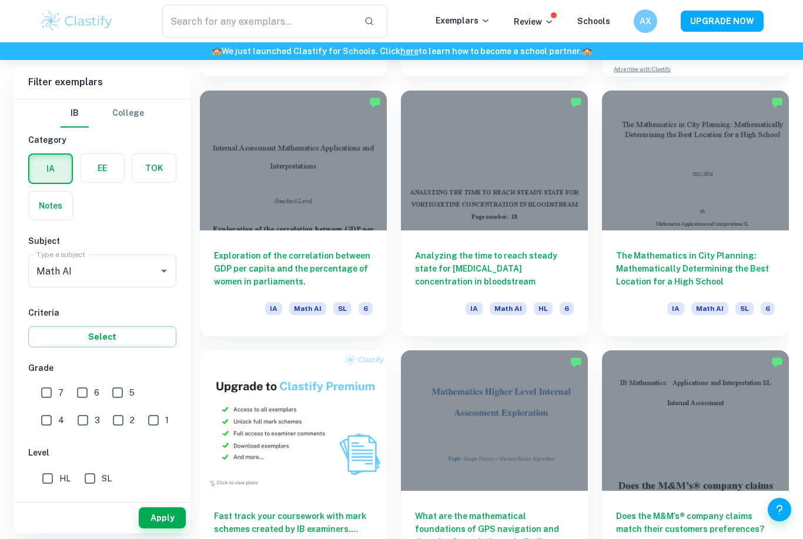
click at [48, 381] on input "7" at bounding box center [47, 393] width 24 height 24
checkbox input "true"
click at [162, 528] on button "Apply" at bounding box center [162, 517] width 47 height 21
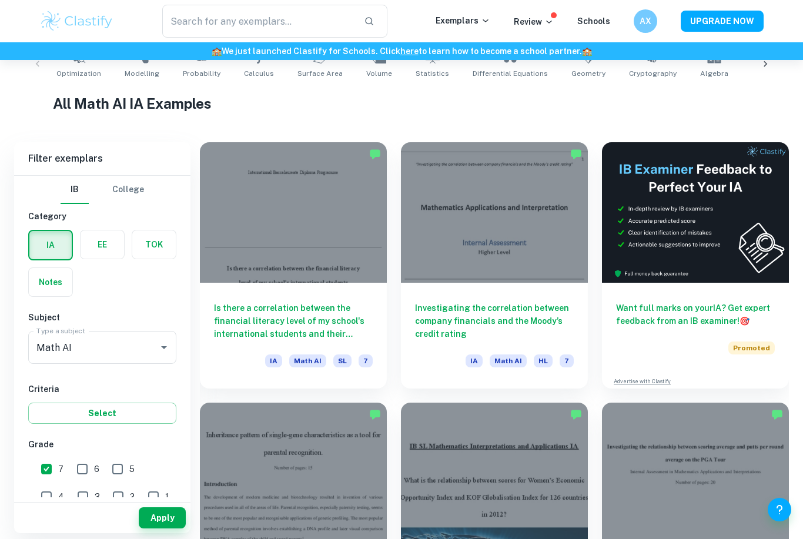
scroll to position [65, 0]
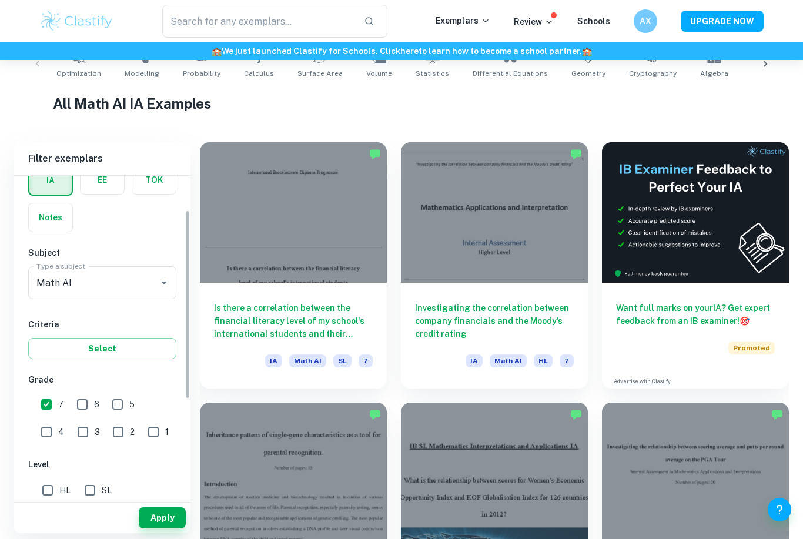
click at [53, 493] on input "HL" at bounding box center [48, 490] width 24 height 24
checkbox input "true"
click at [101, 488] on input "SL" at bounding box center [90, 490] width 24 height 24
checkbox input "true"
click at [43, 481] on input "HL" at bounding box center [48, 490] width 24 height 24
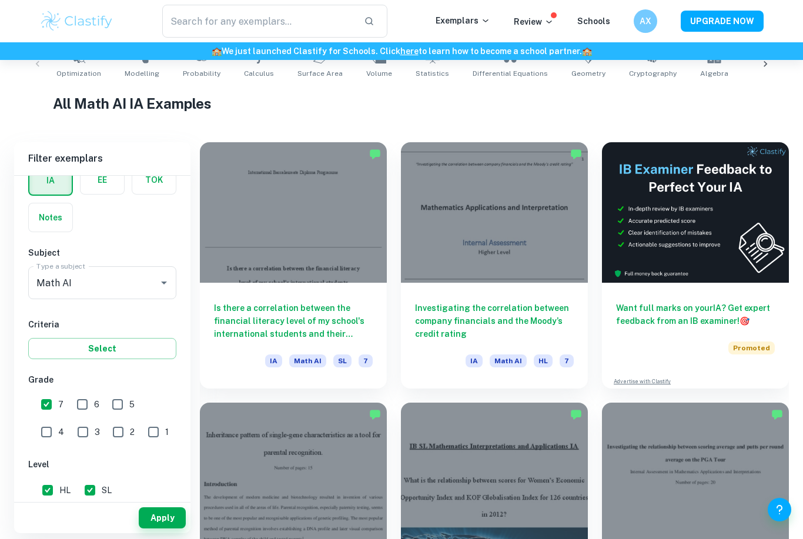
checkbox input "false"
click at [166, 528] on button "Apply" at bounding box center [162, 517] width 47 height 21
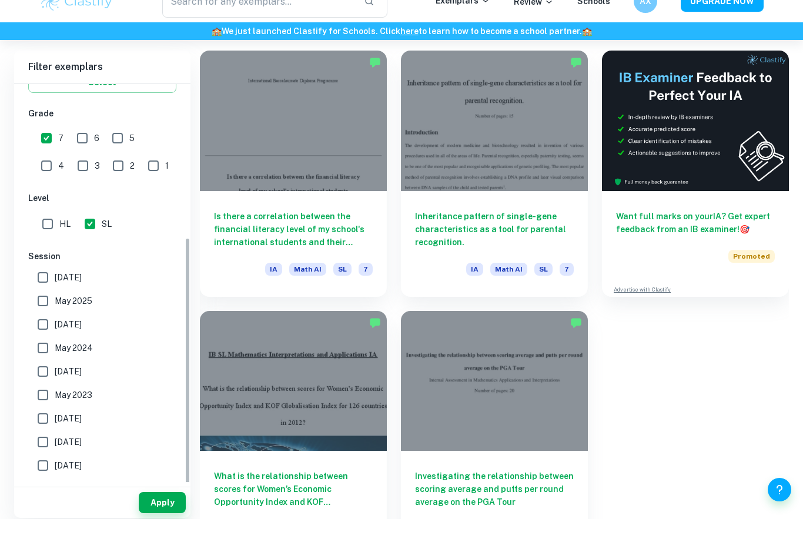
scroll to position [326, 0]
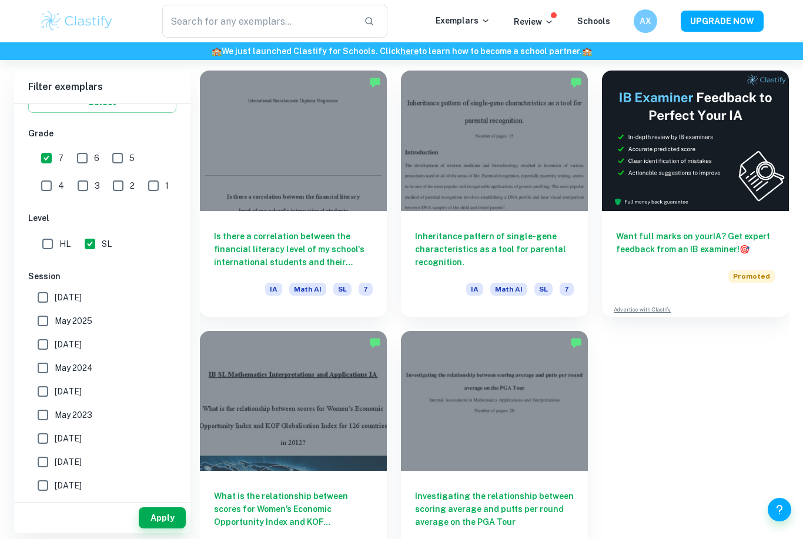
click at [48, 300] on input "[DATE]" at bounding box center [43, 298] width 24 height 24
click at [48, 299] on input "[DATE]" at bounding box center [43, 298] width 24 height 24
checkbox input "false"
click at [43, 314] on input "May 2025" at bounding box center [43, 321] width 24 height 24
checkbox input "true"
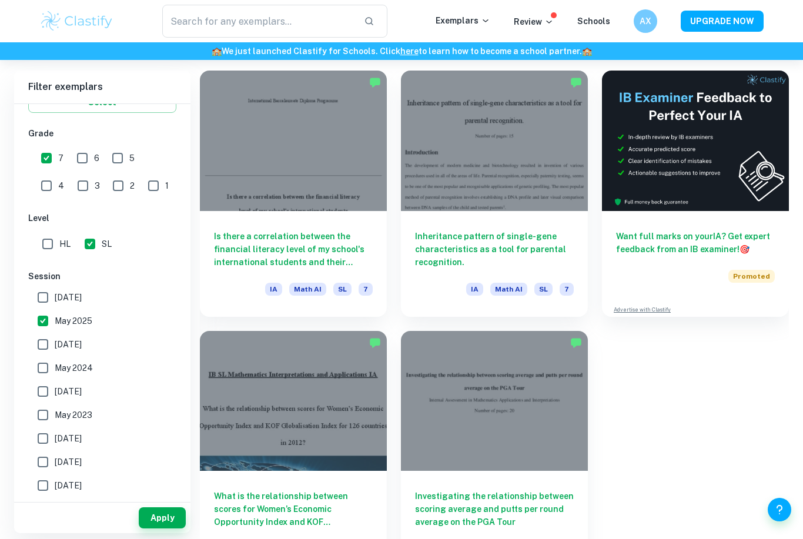
click at [41, 299] on input "[DATE]" at bounding box center [43, 298] width 24 height 24
checkbox input "true"
click at [35, 347] on input "[DATE]" at bounding box center [43, 345] width 24 height 24
checkbox input "true"
click at [46, 366] on input "May 2024" at bounding box center [43, 368] width 24 height 24
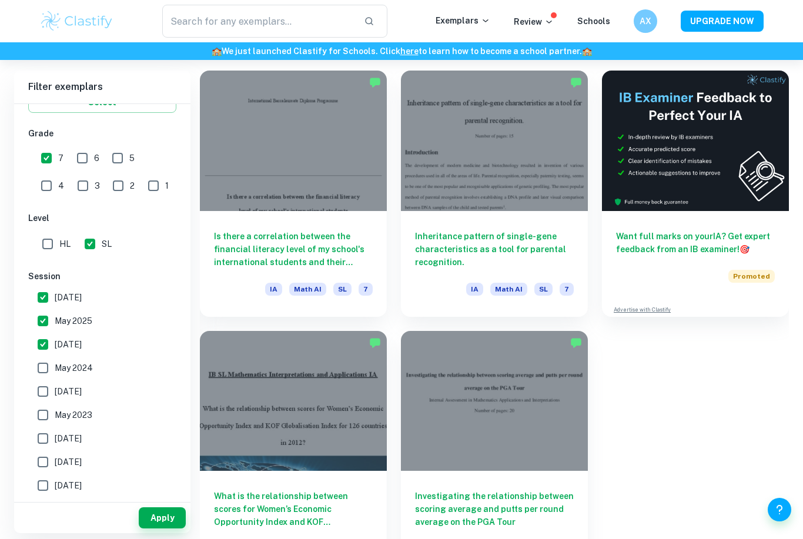
checkbox input "true"
click at [154, 528] on button "Apply" at bounding box center [162, 517] width 47 height 21
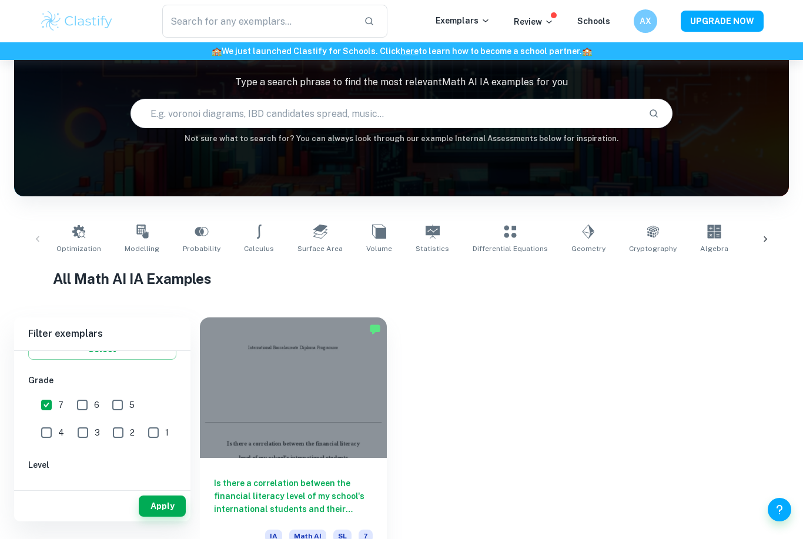
scroll to position [66, 0]
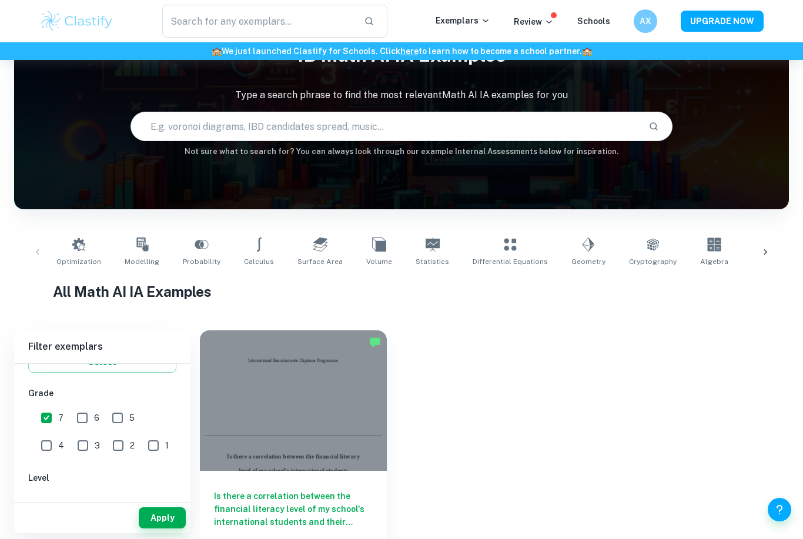
click at [252, 427] on div at bounding box center [293, 400] width 187 height 140
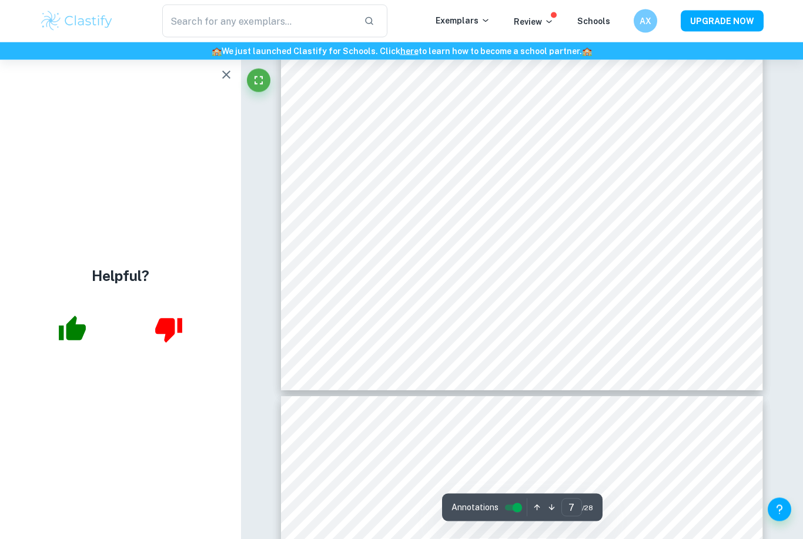
click at [224, 74] on icon "button" at bounding box center [226, 75] width 14 height 14
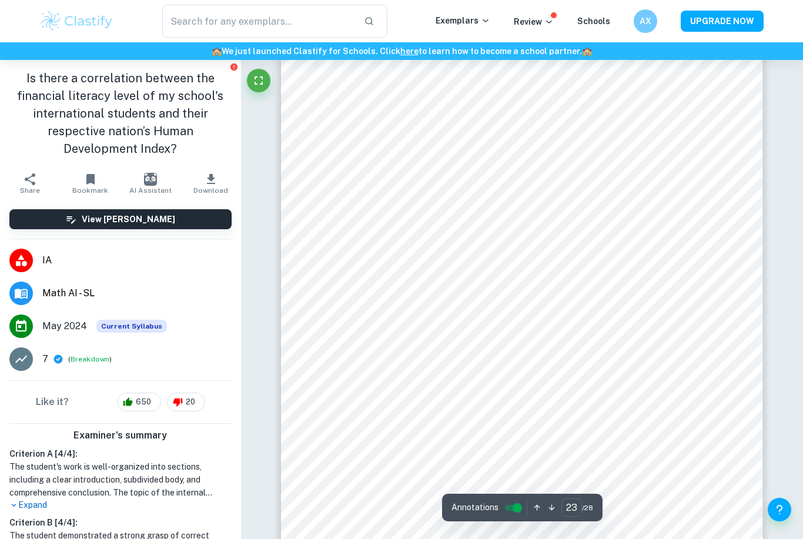
scroll to position [14430, 0]
type input "28"
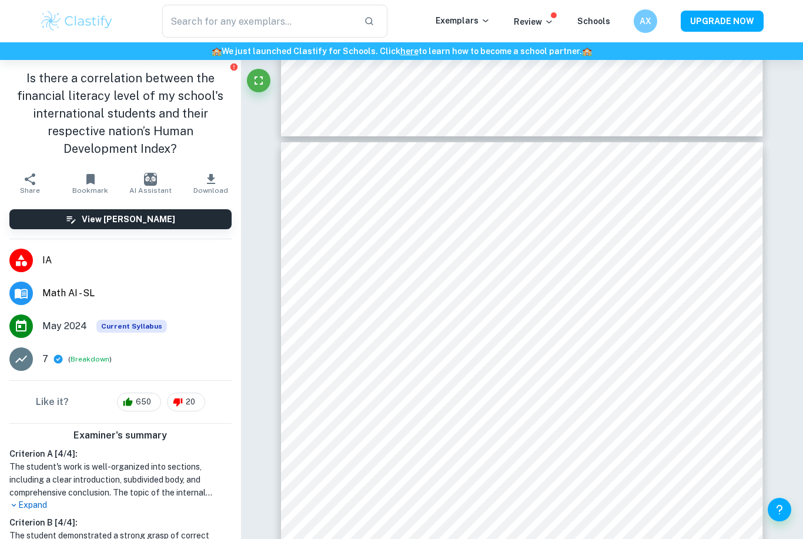
scroll to position [17381, 0]
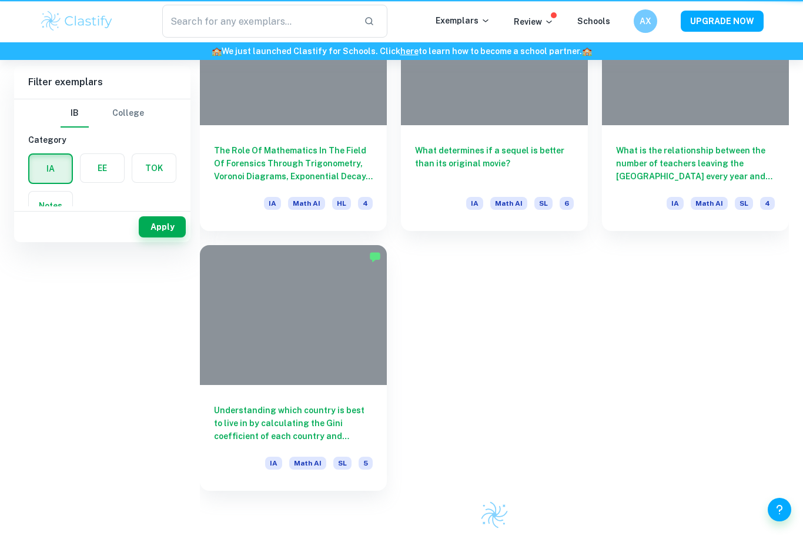
scroll to position [103, 0]
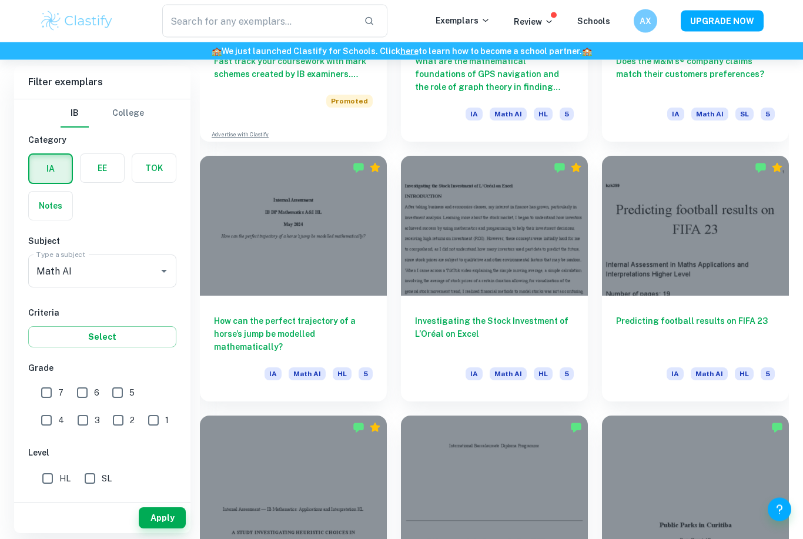
click at [50, 389] on input "7" at bounding box center [47, 393] width 24 height 24
checkbox input "true"
click at [171, 528] on button "Apply" at bounding box center [162, 517] width 47 height 21
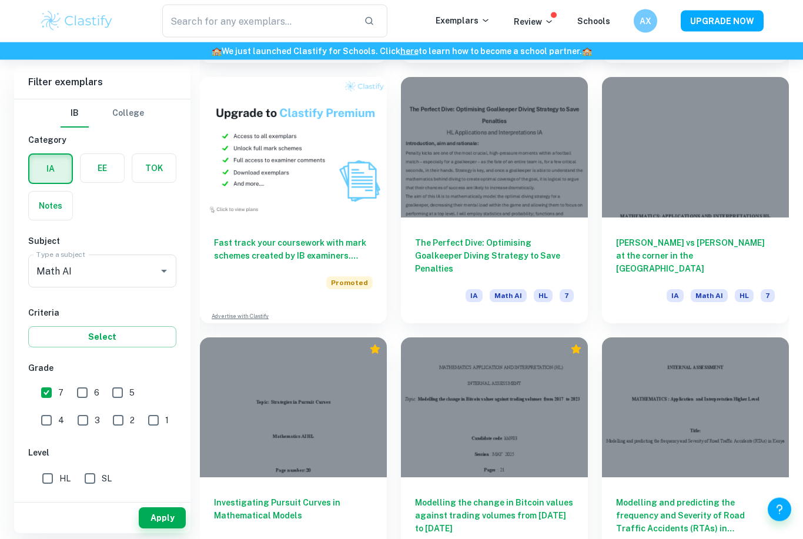
scroll to position [846, 0]
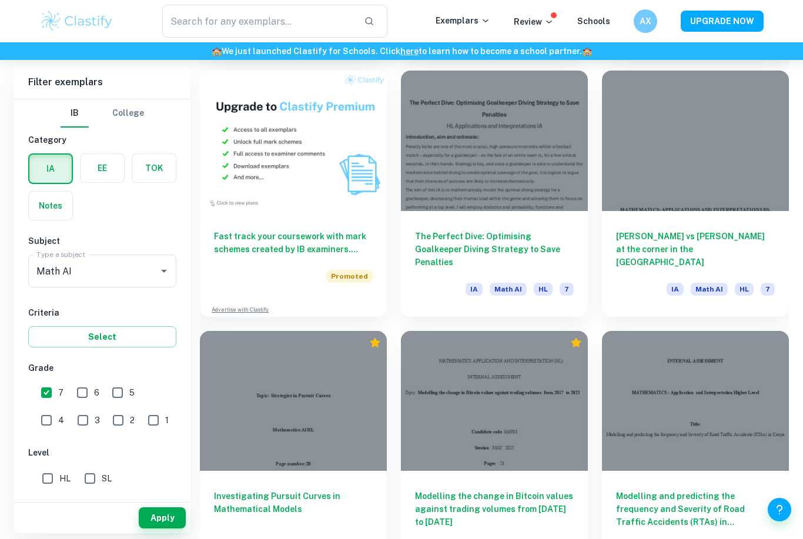
click at [330, 418] on div at bounding box center [293, 401] width 187 height 140
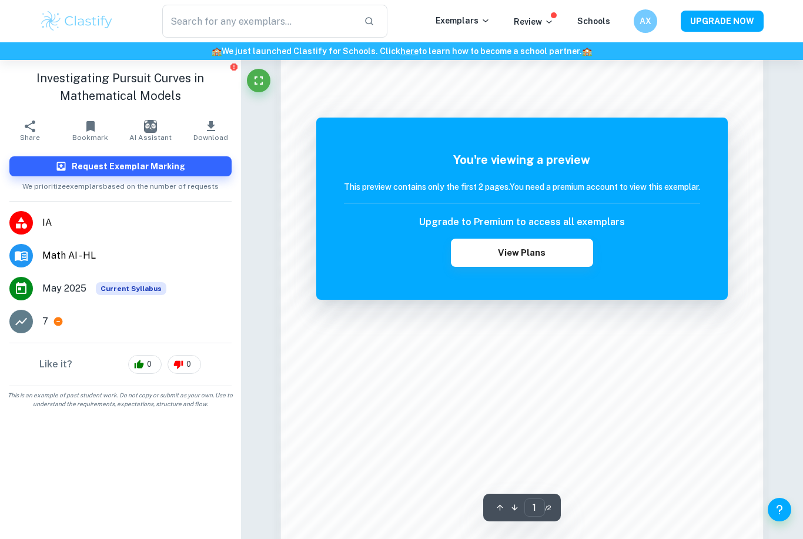
scroll to position [828, 0]
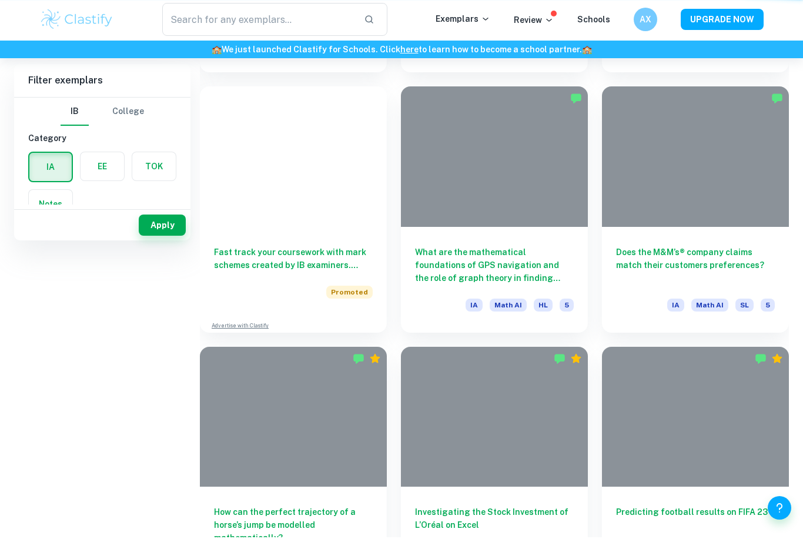
scroll to position [846, 0]
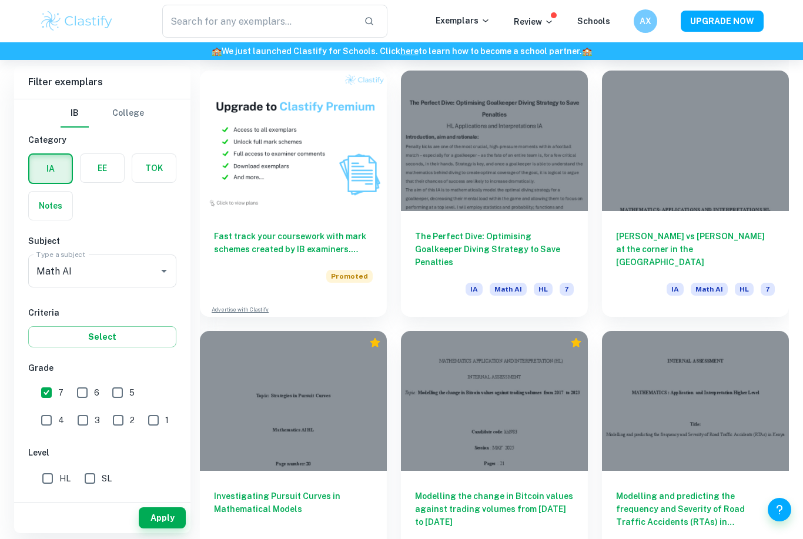
click at [711, 386] on div at bounding box center [695, 401] width 187 height 140
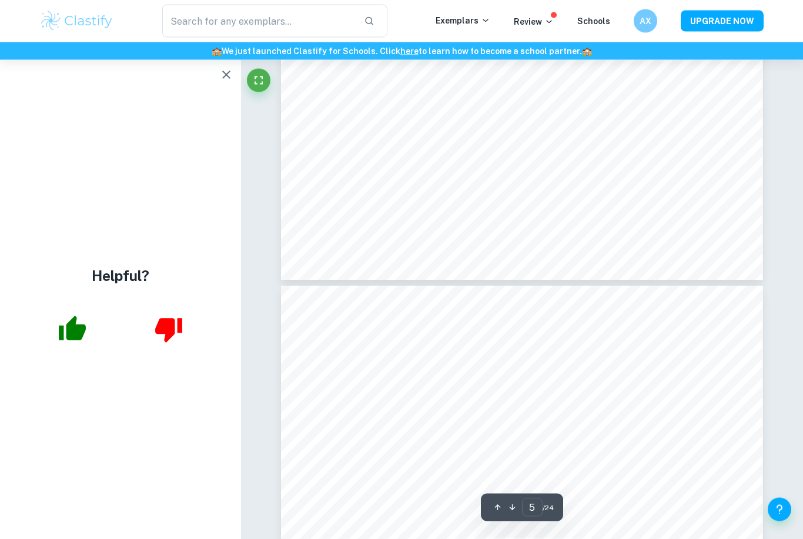
scroll to position [3071, 0]
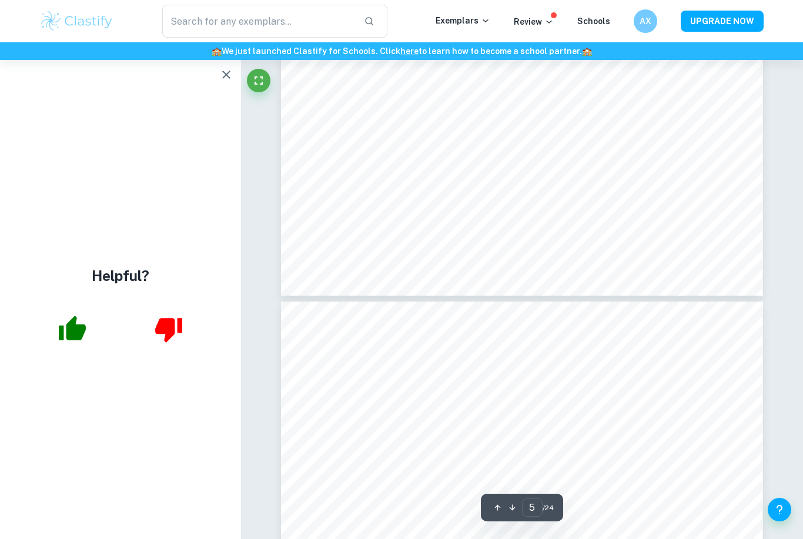
click at [223, 81] on icon "button" at bounding box center [226, 75] width 14 height 14
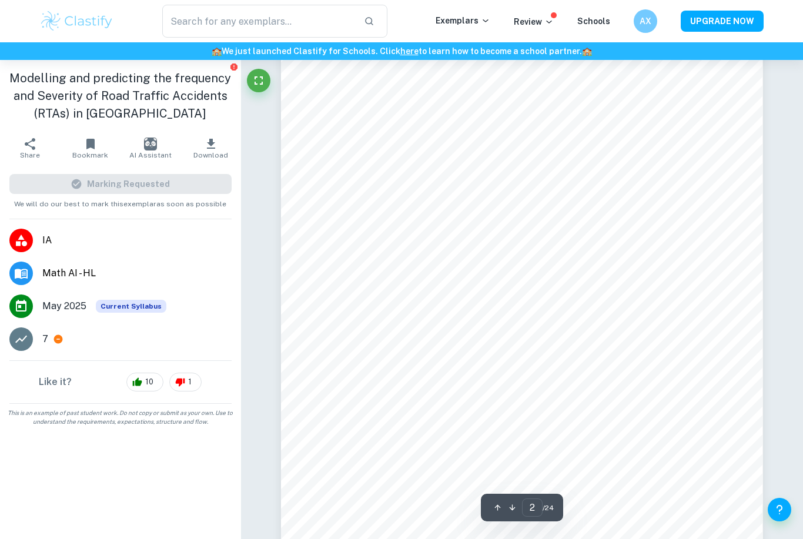
scroll to position [772, 0]
click at [255, 80] on icon "Fullscreen" at bounding box center [259, 80] width 14 height 14
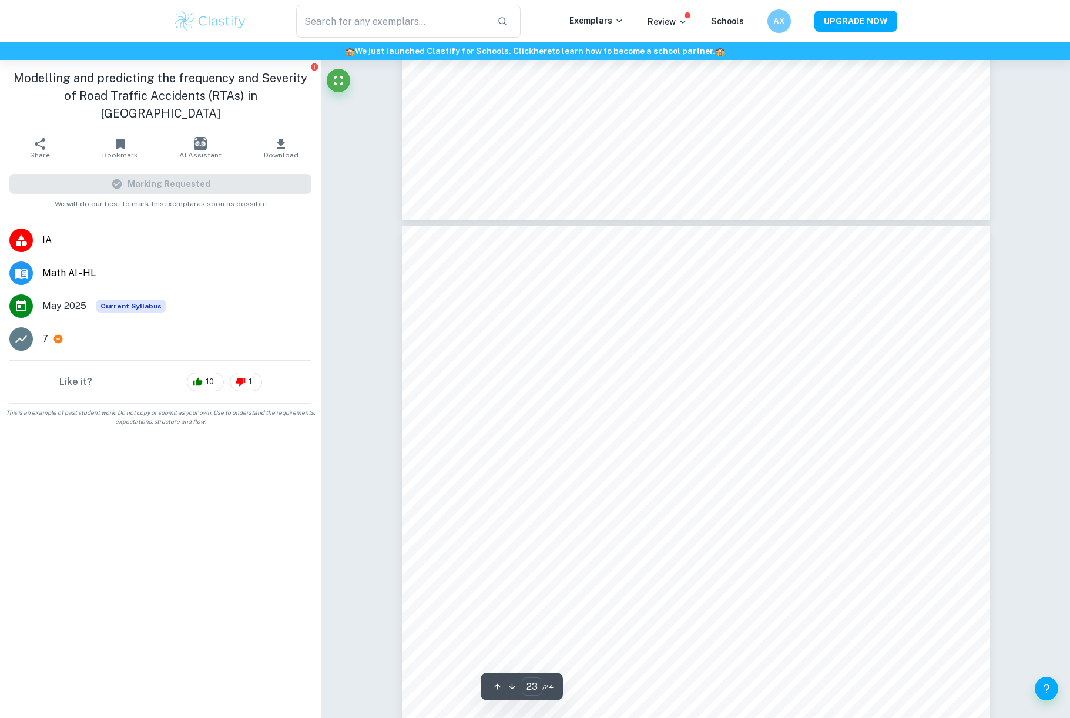
scroll to position [17174, 0]
click at [41, 327] on li "7" at bounding box center [160, 339] width 321 height 33
click at [40, 327] on li "7" at bounding box center [160, 339] width 321 height 33
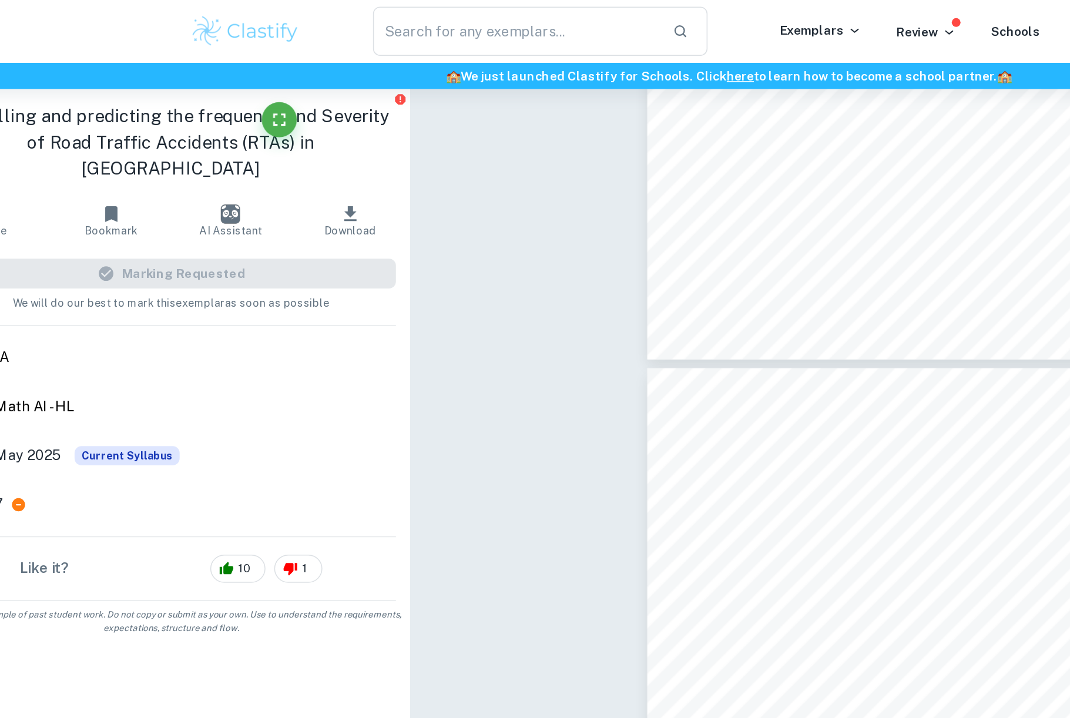
type input "23"
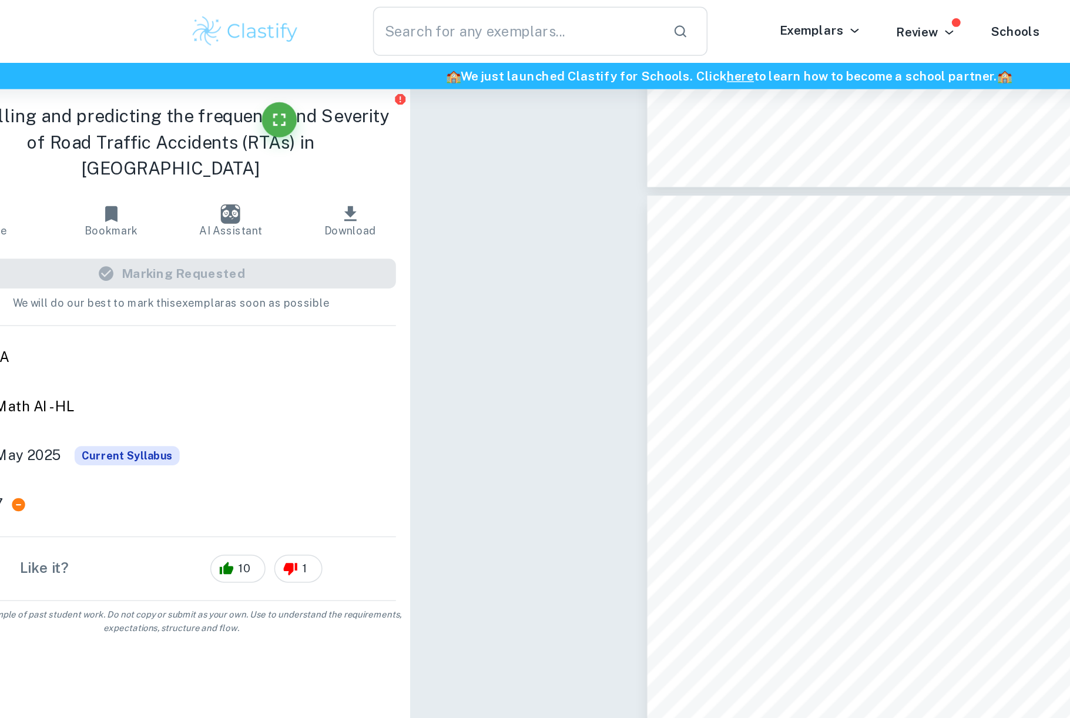
scroll to position [12764, 0]
